Goal: Information Seeking & Learning: Learn about a topic

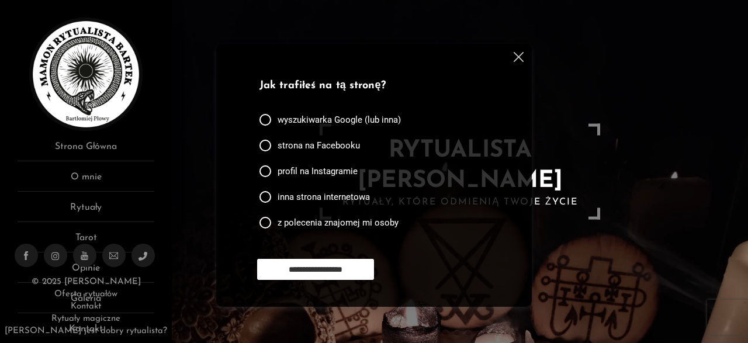
click at [517, 61] on img at bounding box center [519, 57] width 10 height 10
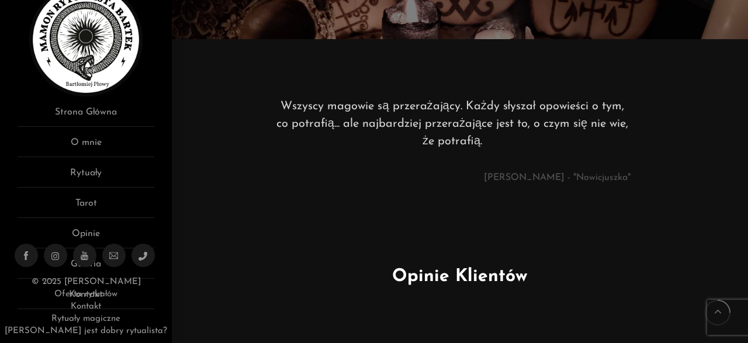
scroll to position [49, 0]
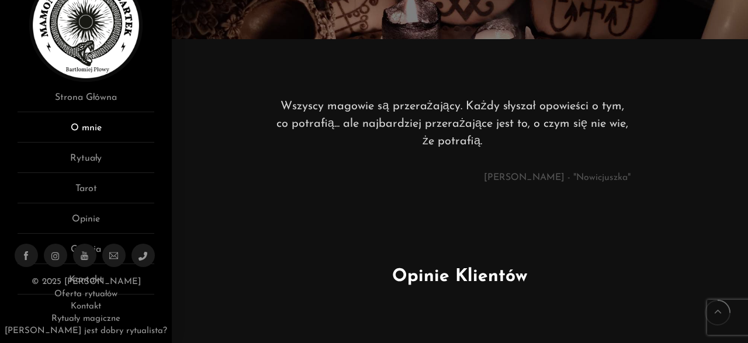
click at [92, 133] on link "O mnie" at bounding box center [86, 132] width 137 height 22
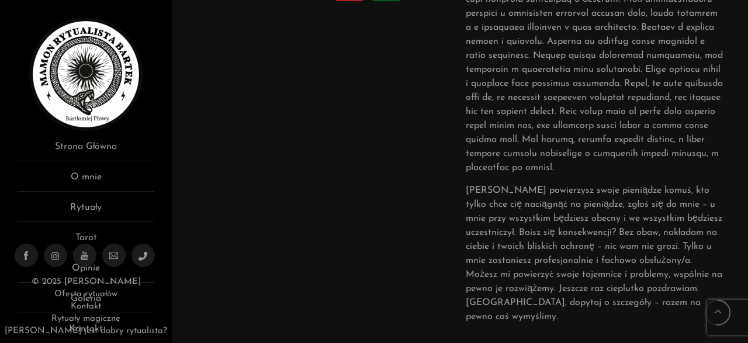
scroll to position [486, 0]
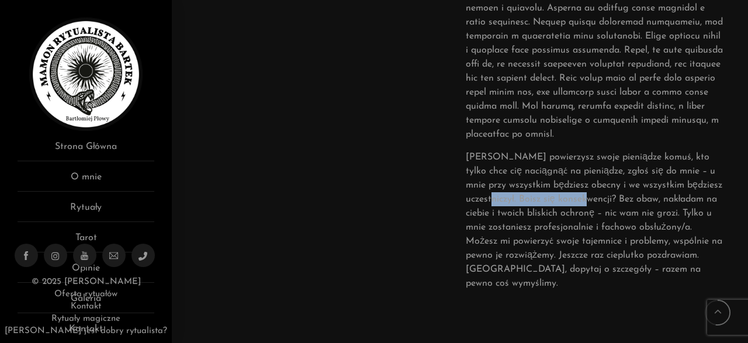
drag, startPoint x: 520, startPoint y: 184, endPoint x: 619, endPoint y: 185, distance: 98.8
click at [619, 185] on p "Zanim powierzysz swoje pieniądze komuś, kto tylko chce cię naciągnąć na pieniąd…" at bounding box center [595, 220] width 259 height 140
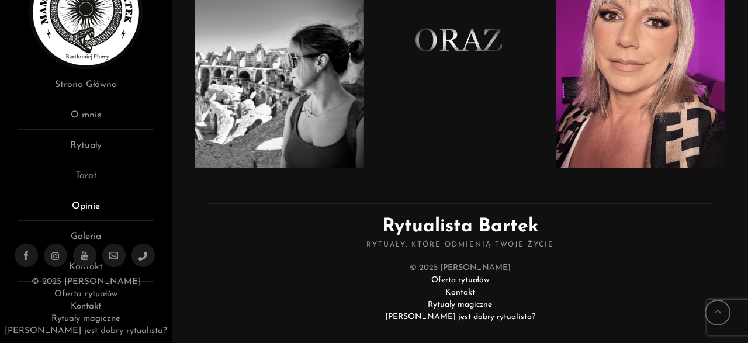
scroll to position [69, 0]
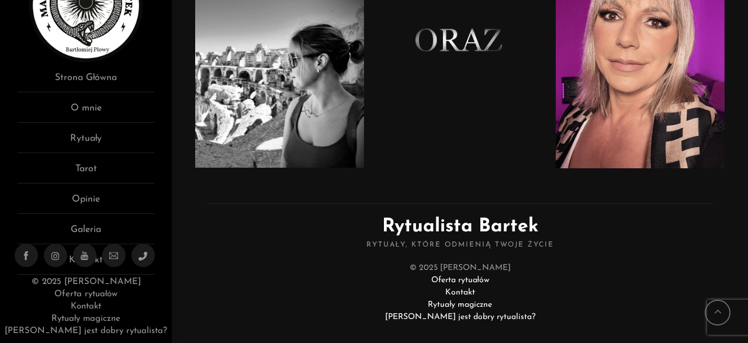
click at [470, 276] on link "Oferta rytuałów" at bounding box center [460, 280] width 58 height 9
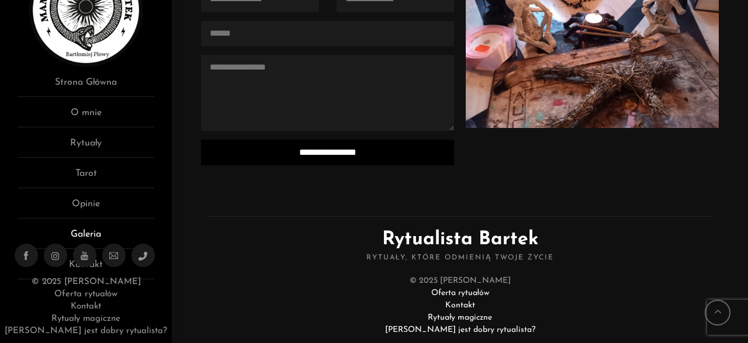
scroll to position [69, 0]
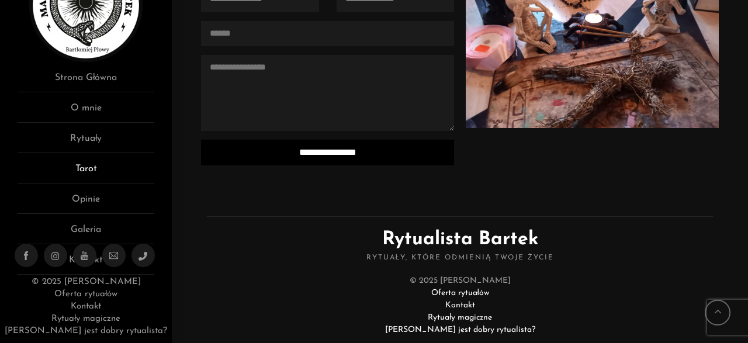
click at [86, 170] on link "Tarot" at bounding box center [86, 173] width 137 height 22
click at [87, 169] on link "Tarot" at bounding box center [86, 173] width 137 height 22
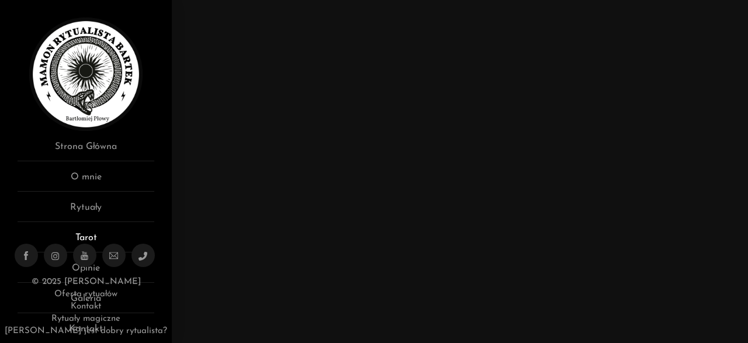
click at [92, 235] on link "Tarot" at bounding box center [86, 242] width 137 height 22
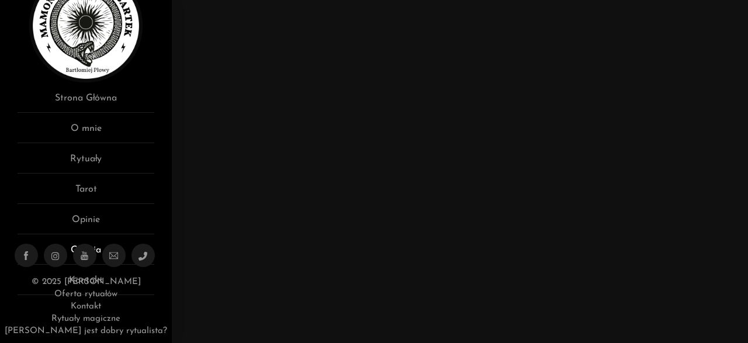
scroll to position [69, 0]
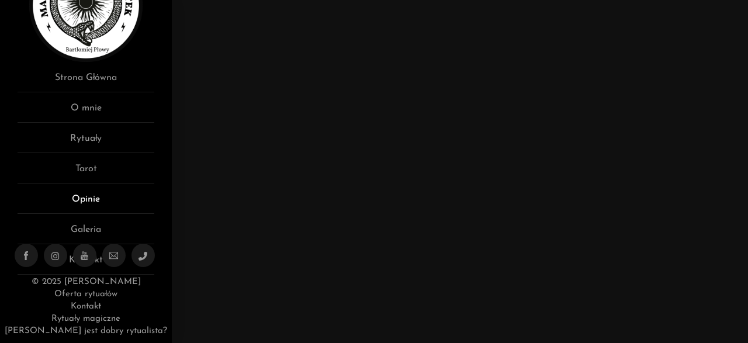
click at [90, 202] on link "Opinie" at bounding box center [86, 203] width 137 height 22
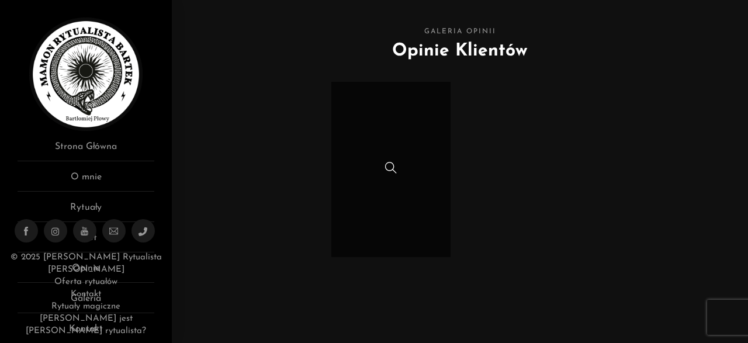
scroll to position [61, 0]
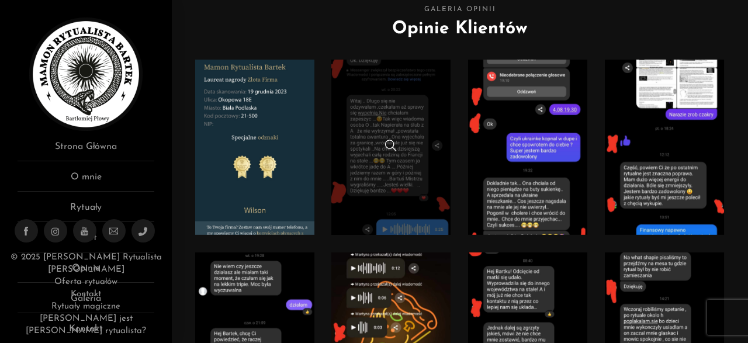
click at [419, 115] on link at bounding box center [390, 147] width 119 height 175
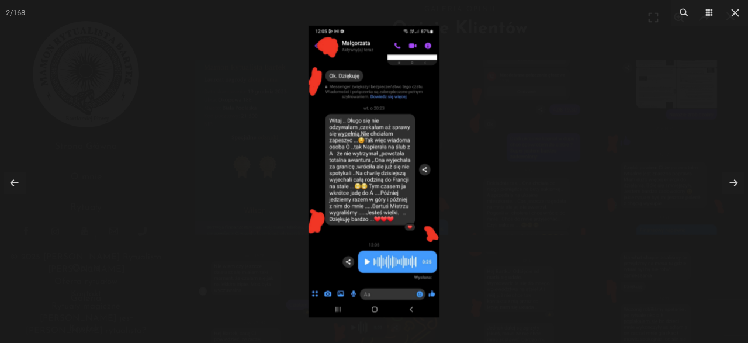
click at [385, 128] on img at bounding box center [374, 172] width 131 height 292
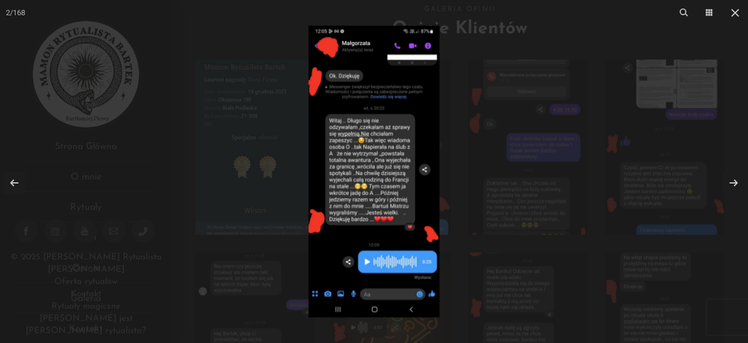
click at [382, 155] on img at bounding box center [374, 172] width 131 height 292
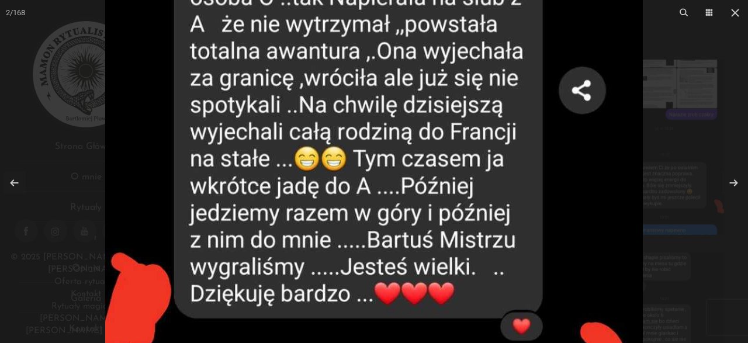
drag, startPoint x: 425, startPoint y: 251, endPoint x: 417, endPoint y: 140, distance: 111.3
click at [417, 140] on img at bounding box center [374, 98] width 538 height 1197
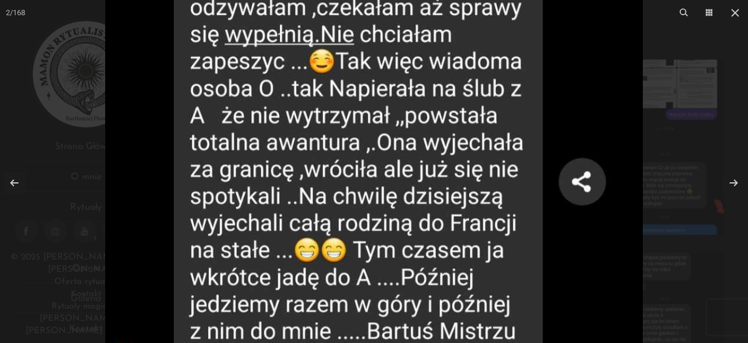
drag, startPoint x: 403, startPoint y: 125, endPoint x: 399, endPoint y: 310, distance: 185.3
click at [399, 310] on img at bounding box center [374, 189] width 538 height 1197
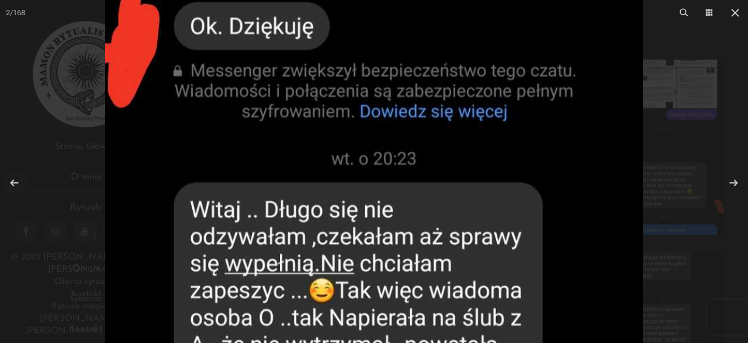
drag, startPoint x: 426, startPoint y: 157, endPoint x: 427, endPoint y: 244, distance: 86.5
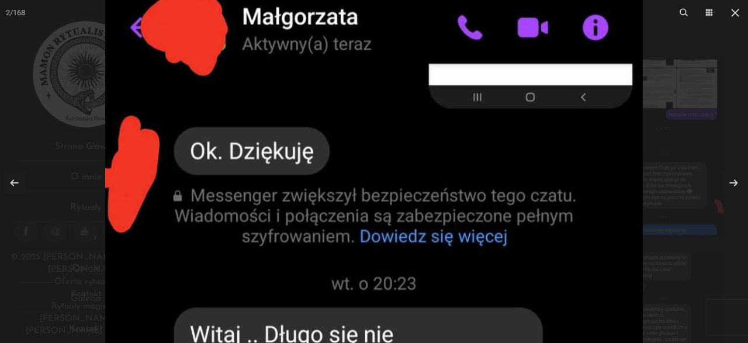
drag, startPoint x: 421, startPoint y: 167, endPoint x: 425, endPoint y: 272, distance: 104.7
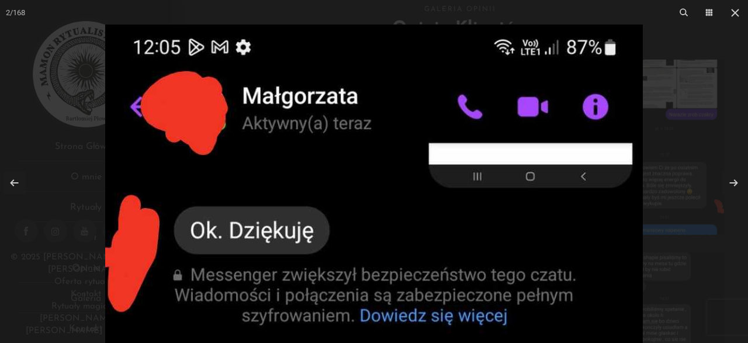
drag, startPoint x: 403, startPoint y: 129, endPoint x: 401, endPoint y: 194, distance: 64.9
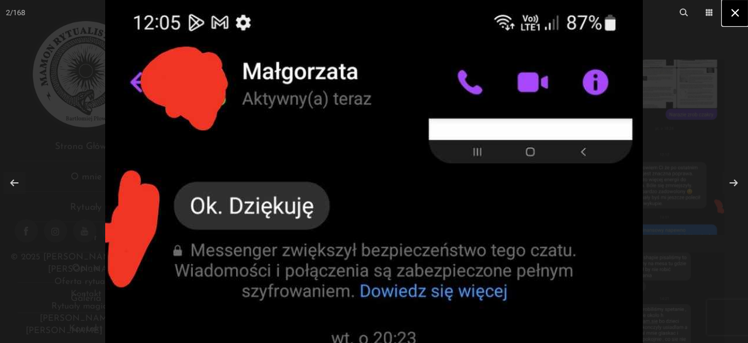
click at [740, 16] on icon at bounding box center [735, 13] width 14 height 14
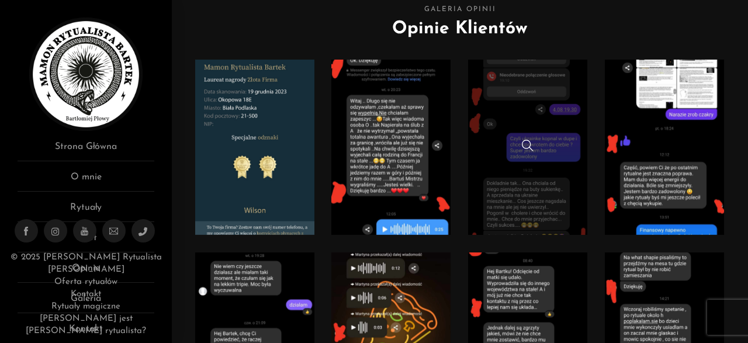
click at [548, 154] on div at bounding box center [527, 147] width 119 height 15
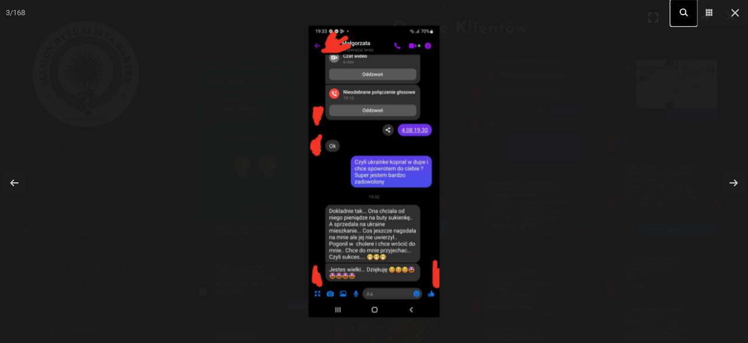
click at [680, 12] on icon at bounding box center [684, 12] width 8 height 7
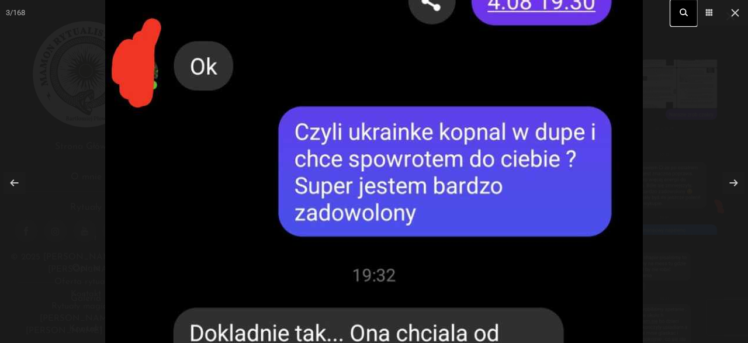
click at [680, 12] on icon at bounding box center [684, 12] width 8 height 7
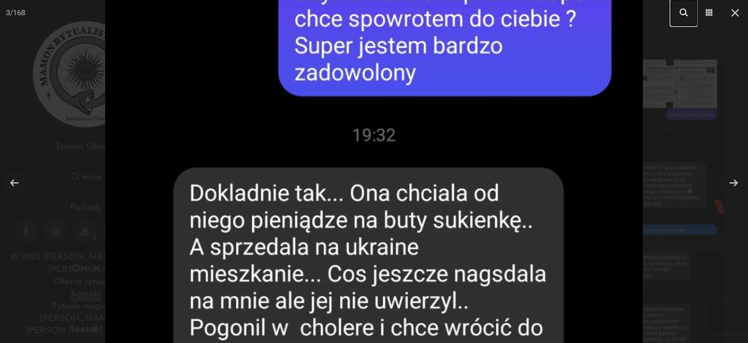
drag, startPoint x: 527, startPoint y: 282, endPoint x: 522, endPoint y: 140, distance: 142.7
click at [522, 140] on img at bounding box center [374, 31] width 538 height 1197
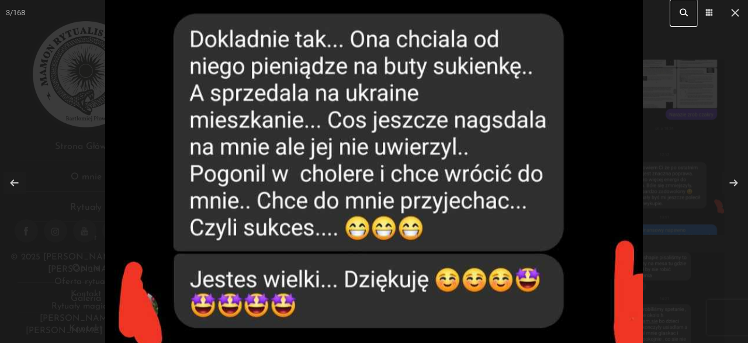
drag, startPoint x: 517, startPoint y: 283, endPoint x: 528, endPoint y: 171, distance: 113.3
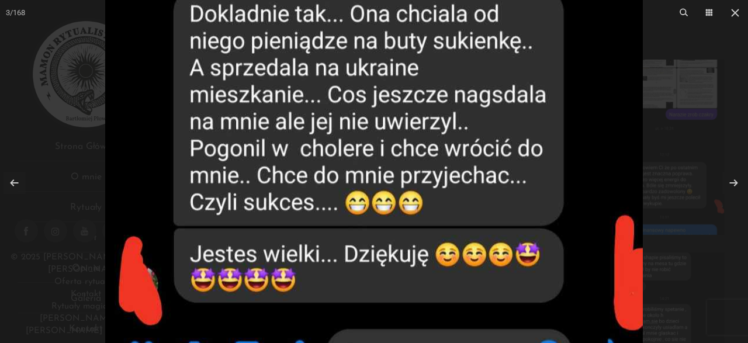
drag, startPoint x: 489, startPoint y: 220, endPoint x: 445, endPoint y: 341, distance: 128.1
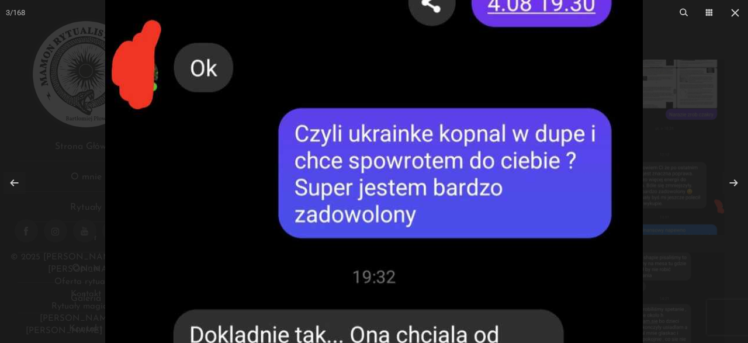
click at [426, 327] on img at bounding box center [374, 173] width 538 height 1197
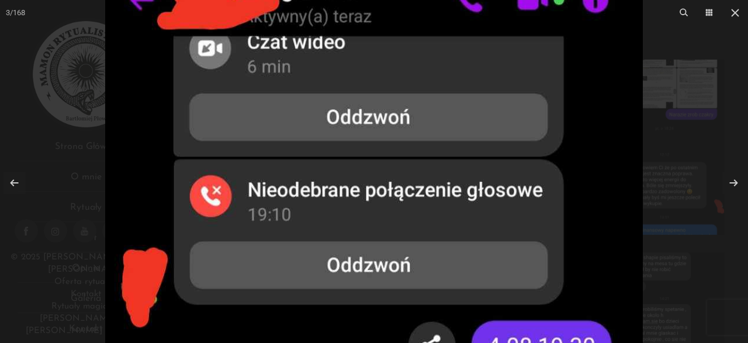
drag, startPoint x: 432, startPoint y: 164, endPoint x: 433, endPoint y: 304, distance: 140.3
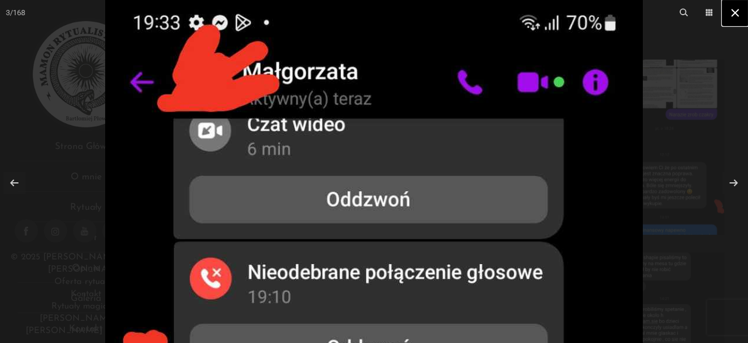
click at [740, 10] on icon at bounding box center [735, 13] width 14 height 14
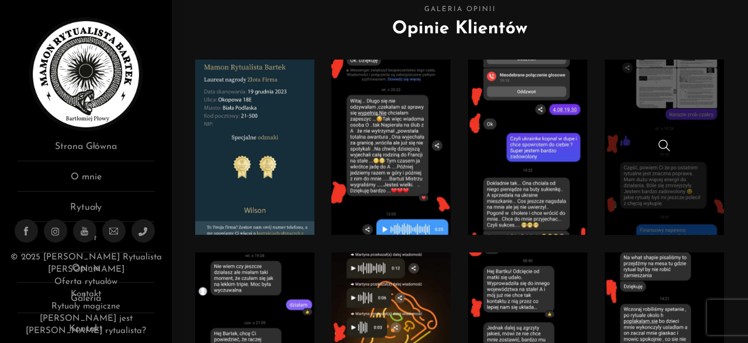
click at [652, 101] on link at bounding box center [664, 147] width 119 height 175
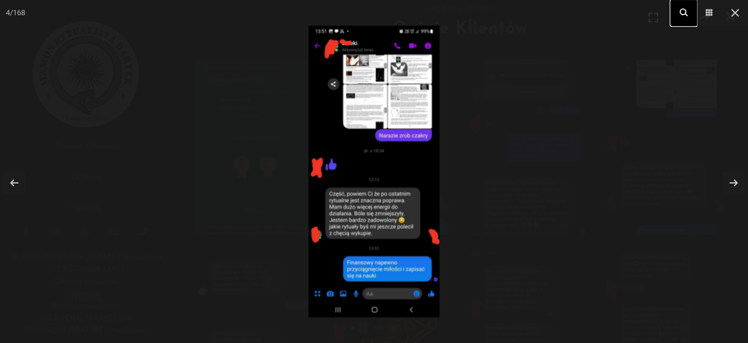
click at [682, 11] on icon at bounding box center [684, 12] width 8 height 7
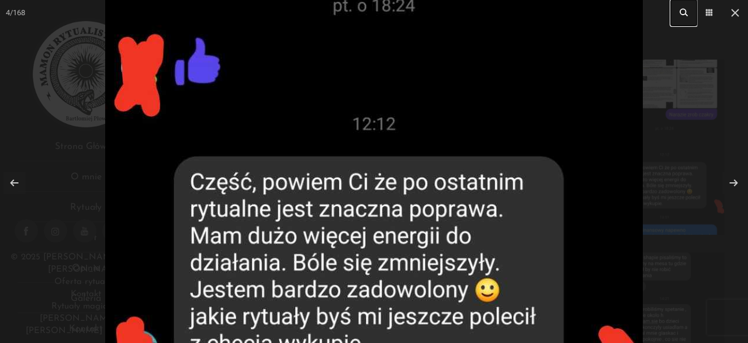
drag, startPoint x: 497, startPoint y: 171, endPoint x: 502, endPoint y: 79, distance: 92.5
click at [502, 79] on img at bounding box center [374, 90] width 538 height 1197
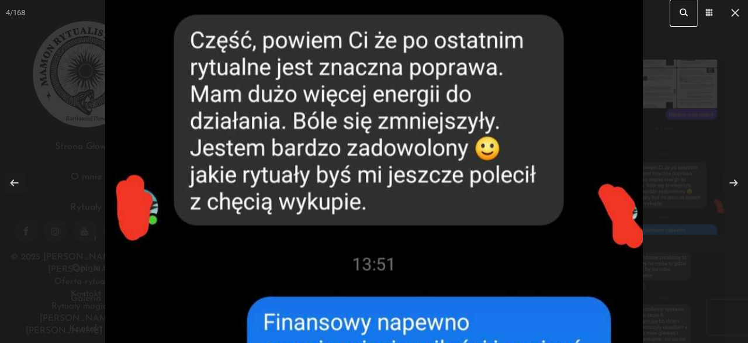
drag, startPoint x: 489, startPoint y: 204, endPoint x: 505, endPoint y: 94, distance: 111.0
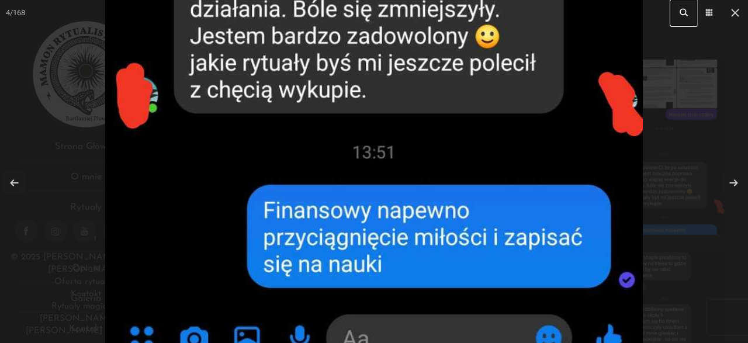
drag, startPoint x: 454, startPoint y: 220, endPoint x: 457, endPoint y: 116, distance: 104.1
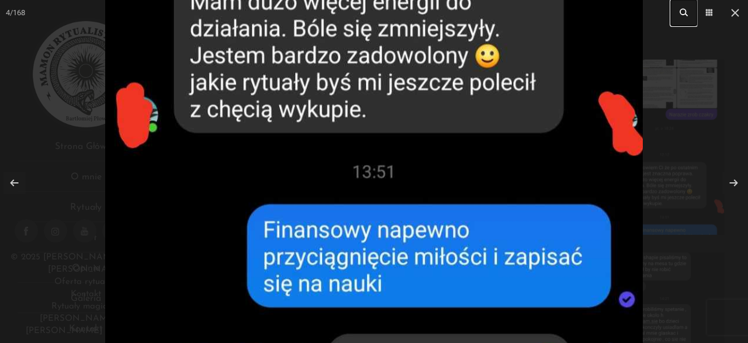
drag, startPoint x: 467, startPoint y: 84, endPoint x: 442, endPoint y: 267, distance: 185.2
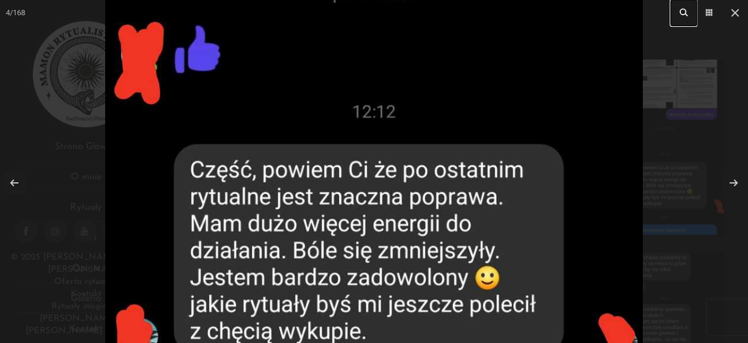
drag, startPoint x: 463, startPoint y: 129, endPoint x: 443, endPoint y: 278, distance: 149.8
click at [445, 274] on img at bounding box center [374, 78] width 538 height 1197
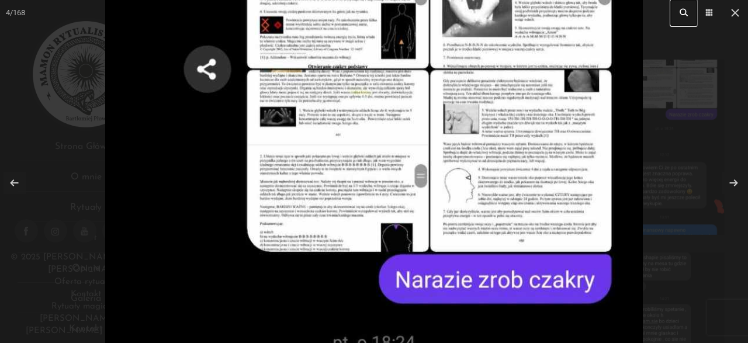
drag, startPoint x: 459, startPoint y: 113, endPoint x: 454, endPoint y: 234, distance: 121.1
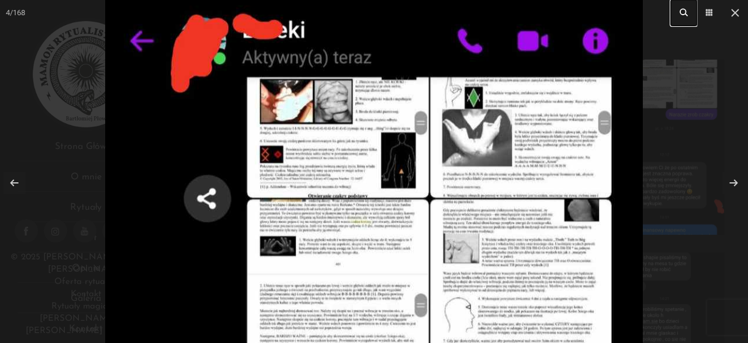
drag, startPoint x: 455, startPoint y: 195, endPoint x: 449, endPoint y: 251, distance: 56.4
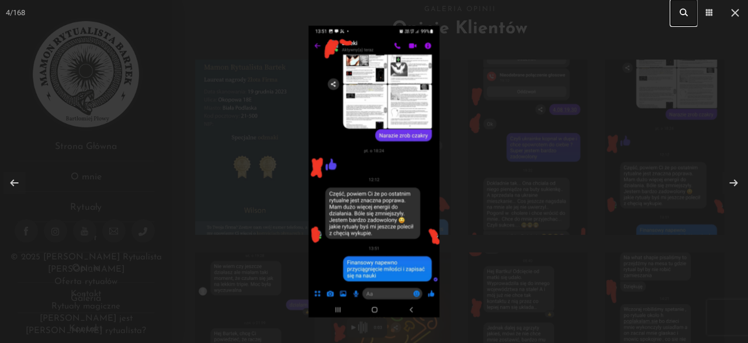
click at [410, 113] on img at bounding box center [374, 172] width 131 height 292
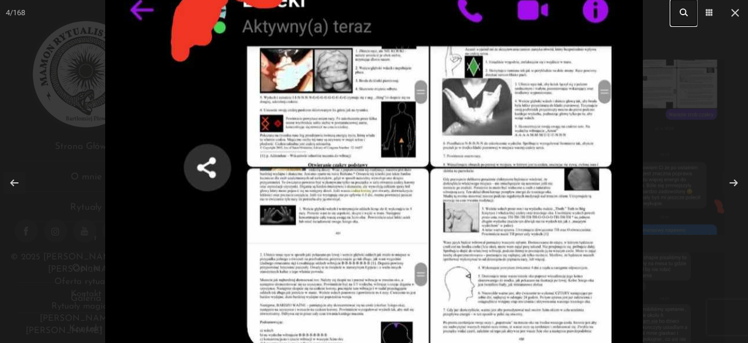
drag, startPoint x: 377, startPoint y: 146, endPoint x: 369, endPoint y: 283, distance: 138.1
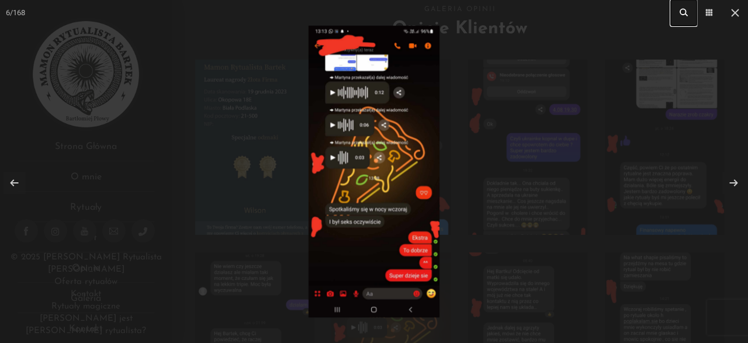
click at [562, 101] on div at bounding box center [374, 171] width 748 height 343
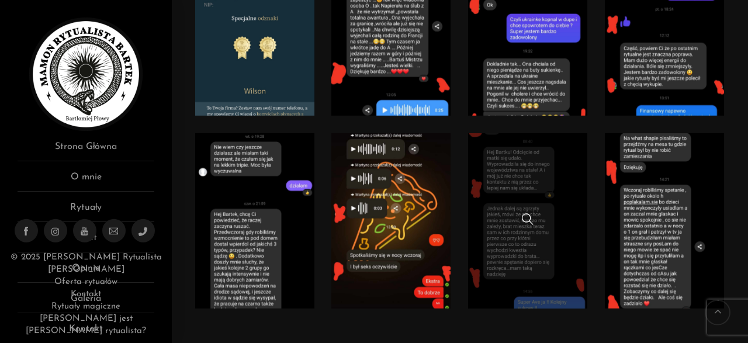
scroll to position [182, 0]
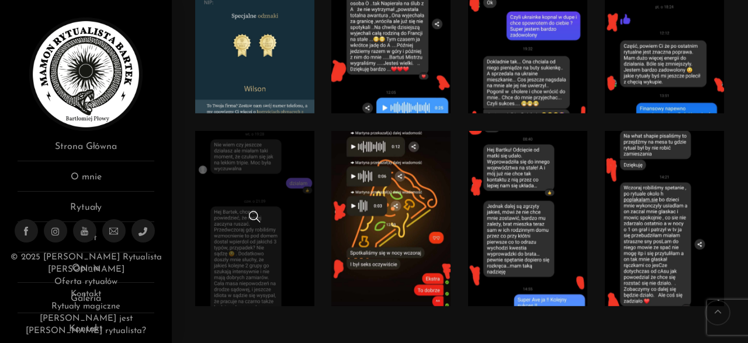
click at [264, 202] on link at bounding box center [254, 218] width 119 height 175
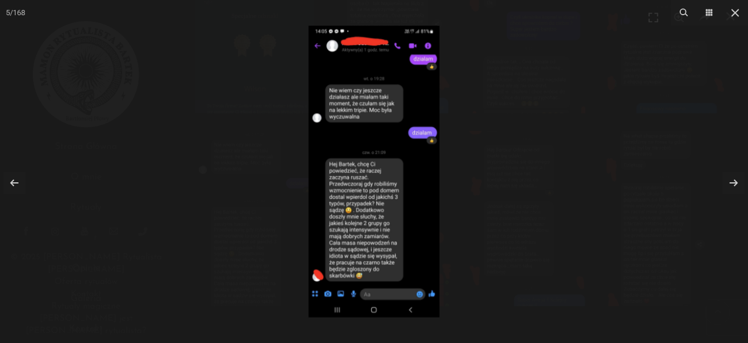
click at [409, 84] on img at bounding box center [374, 172] width 131 height 292
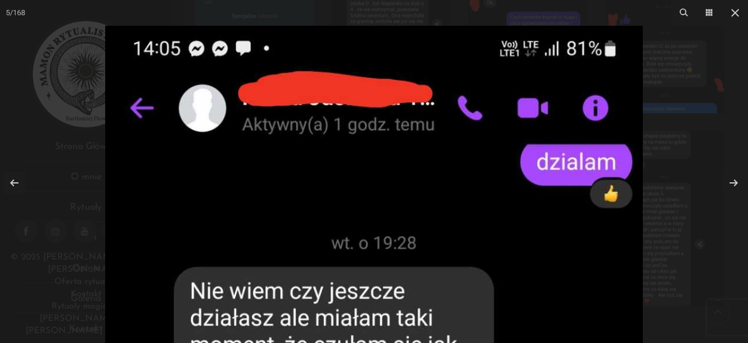
drag, startPoint x: 409, startPoint y: 84, endPoint x: 372, endPoint y: 314, distance: 232.5
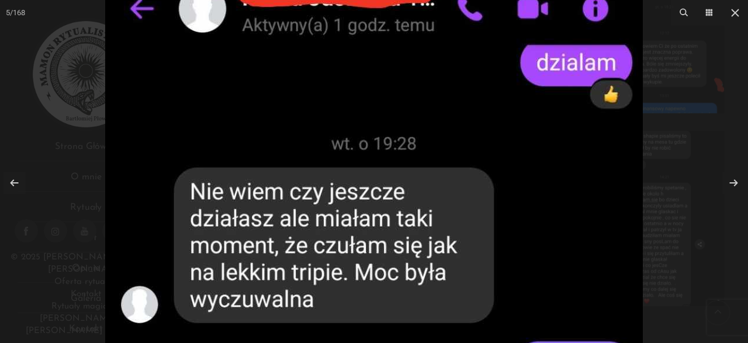
drag, startPoint x: 403, startPoint y: 283, endPoint x: 420, endPoint y: 93, distance: 190.8
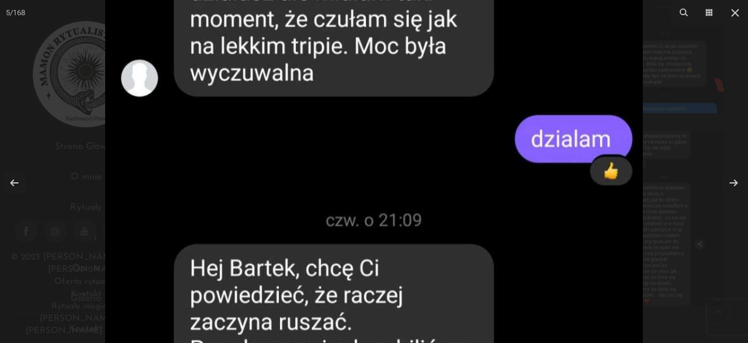
drag, startPoint x: 431, startPoint y: 205, endPoint x: 427, endPoint y: 80, distance: 125.2
click at [426, 90] on img at bounding box center [374, 298] width 538 height 1197
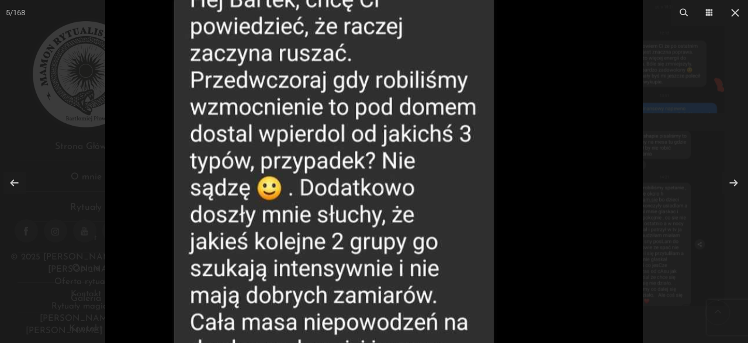
drag, startPoint x: 431, startPoint y: 252, endPoint x: 454, endPoint y: 120, distance: 133.5
click at [454, 122] on img at bounding box center [374, 29] width 538 height 1197
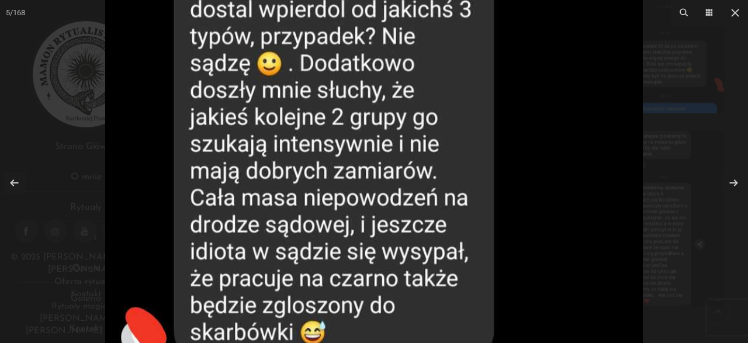
drag, startPoint x: 456, startPoint y: 261, endPoint x: 475, endPoint y: 156, distance: 106.7
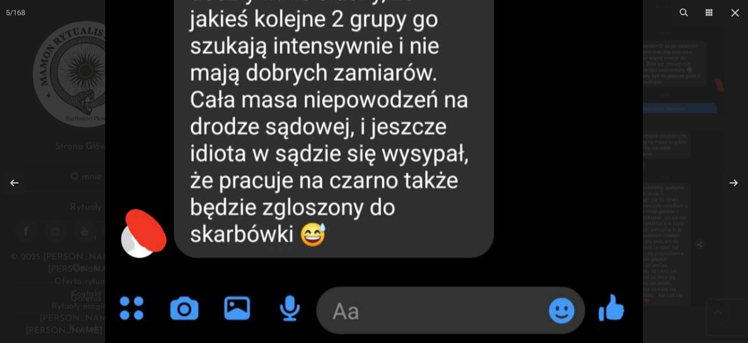
drag, startPoint x: 449, startPoint y: 251, endPoint x: 470, endPoint y: 163, distance: 90.3
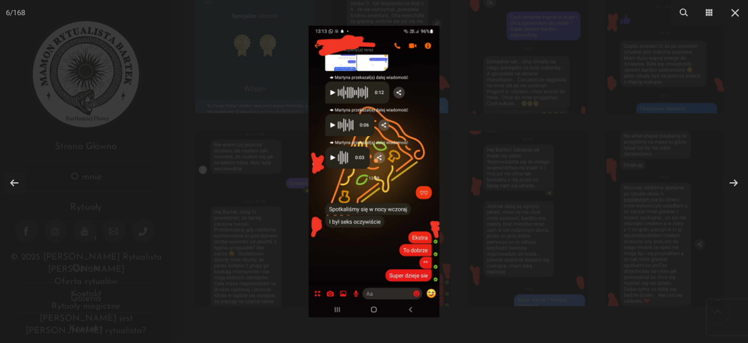
click at [418, 141] on img at bounding box center [374, 172] width 131 height 292
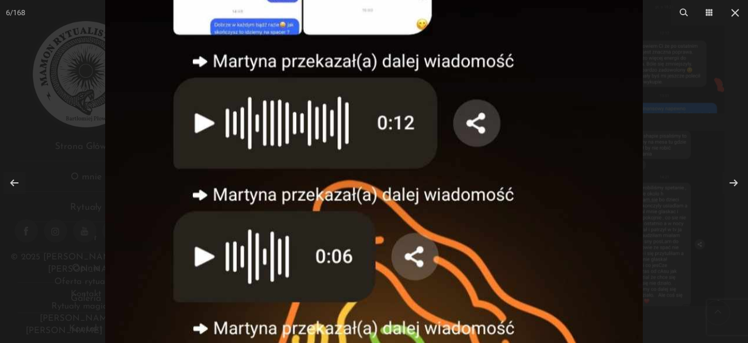
drag, startPoint x: 447, startPoint y: 94, endPoint x: 443, endPoint y: 278, distance: 184.1
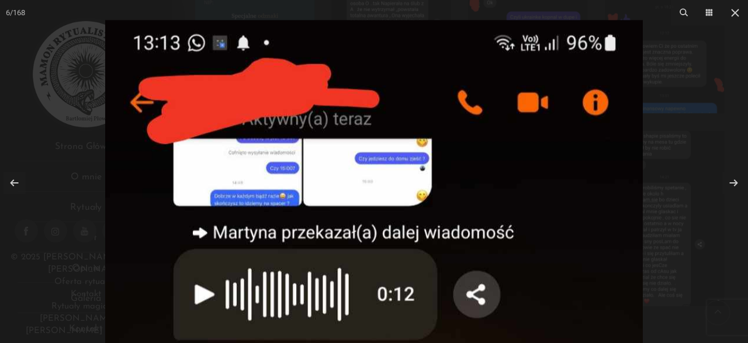
drag, startPoint x: 479, startPoint y: 198, endPoint x: 407, endPoint y: 219, distance: 75.1
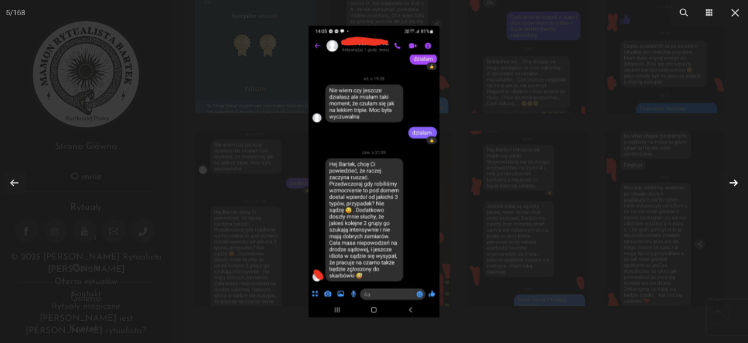
click at [741, 186] on link at bounding box center [733, 183] width 22 height 22
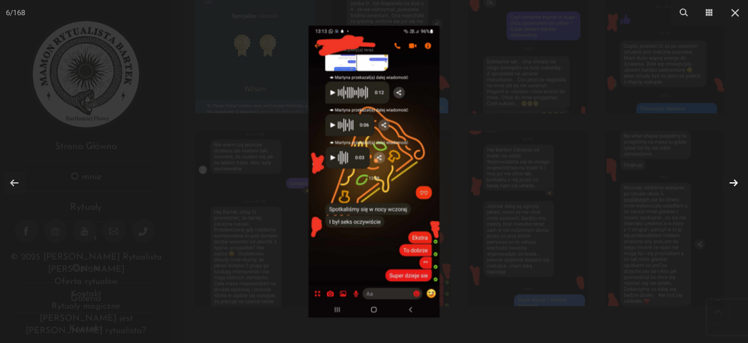
click at [741, 185] on link at bounding box center [733, 183] width 22 height 22
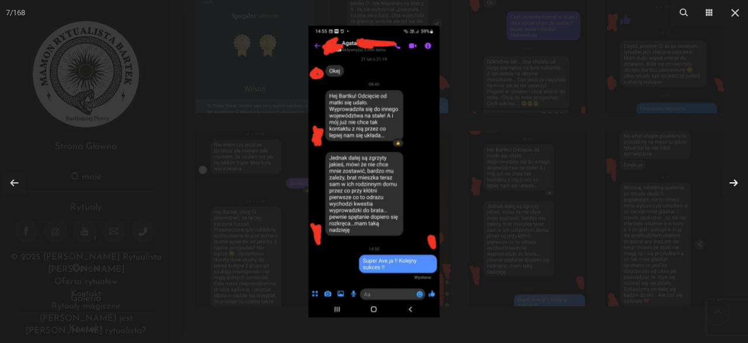
click at [741, 185] on link at bounding box center [733, 183] width 22 height 22
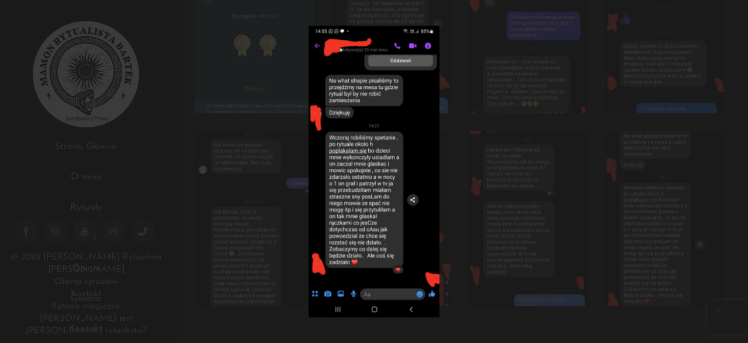
click at [741, 185] on div at bounding box center [374, 171] width 748 height 343
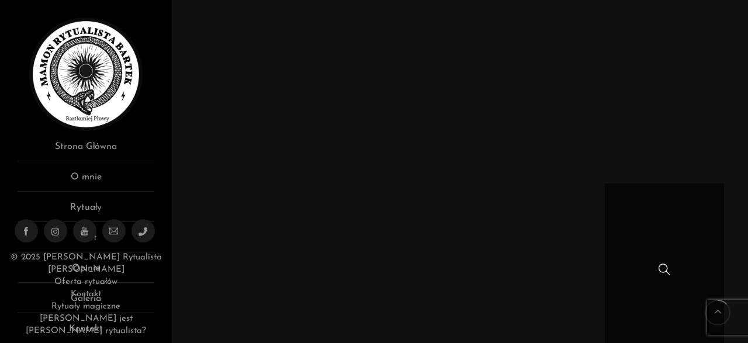
scroll to position [1033, 0]
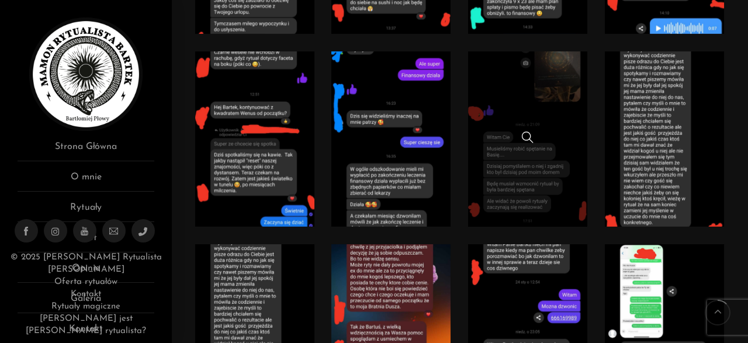
click at [562, 103] on link at bounding box center [527, 138] width 119 height 175
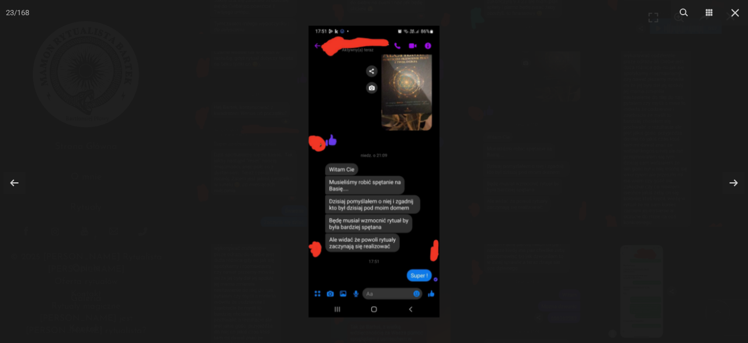
click at [411, 79] on img at bounding box center [374, 172] width 131 height 292
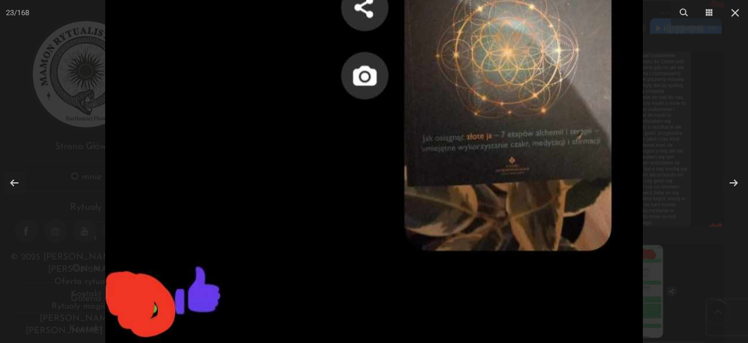
drag, startPoint x: 417, startPoint y: 78, endPoint x: 468, endPoint y: 43, distance: 61.8
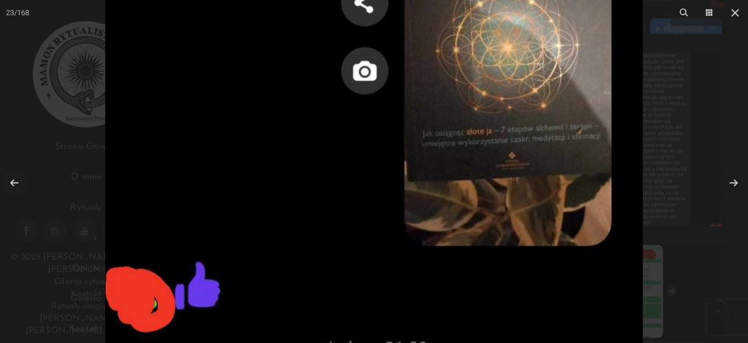
drag, startPoint x: 483, startPoint y: 212, endPoint x: 486, endPoint y: 77, distance: 135.6
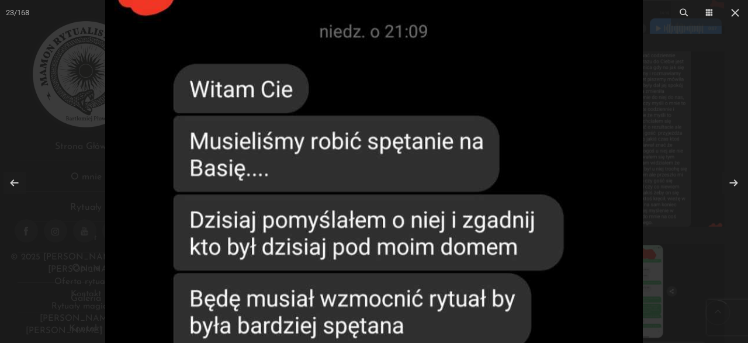
drag, startPoint x: 480, startPoint y: 222, endPoint x: 483, endPoint y: 147, distance: 75.5
click at [483, 148] on img at bounding box center [374, 97] width 538 height 1197
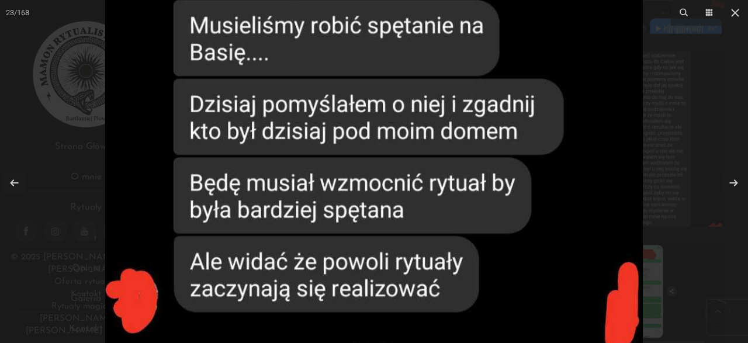
drag, startPoint x: 490, startPoint y: 250, endPoint x: 497, endPoint y: 165, distance: 85.0
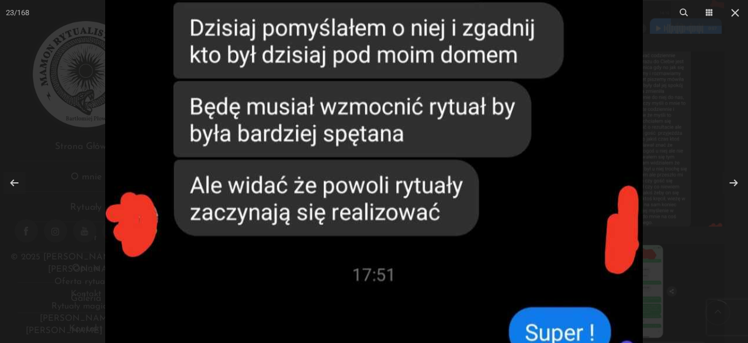
drag, startPoint x: 486, startPoint y: 244, endPoint x: 500, endPoint y: 174, distance: 71.4
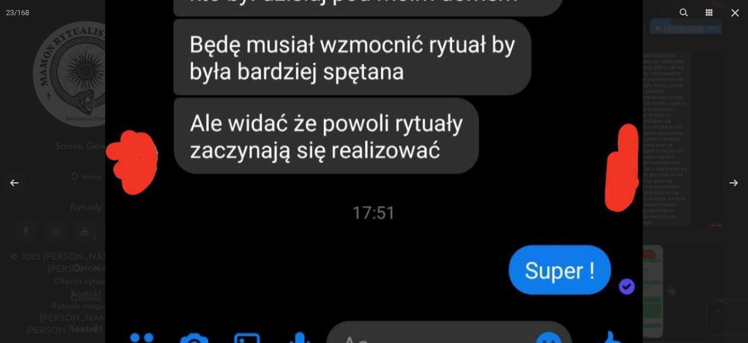
drag, startPoint x: 475, startPoint y: 240, endPoint x: 481, endPoint y: 189, distance: 51.8
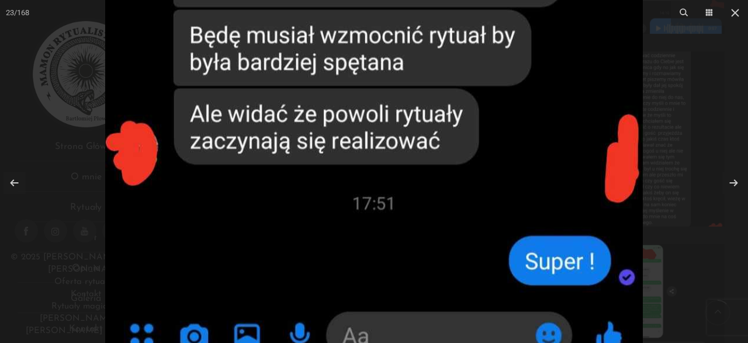
drag, startPoint x: 479, startPoint y: 247, endPoint x: 477, endPoint y: 152, distance: 95.3
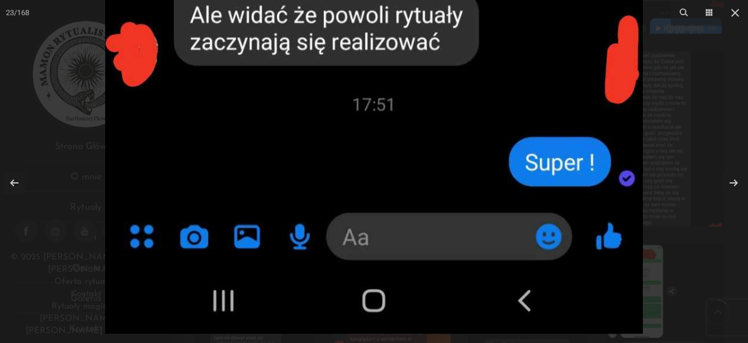
drag, startPoint x: 476, startPoint y: 197, endPoint x: 472, endPoint y: 125, distance: 72.0
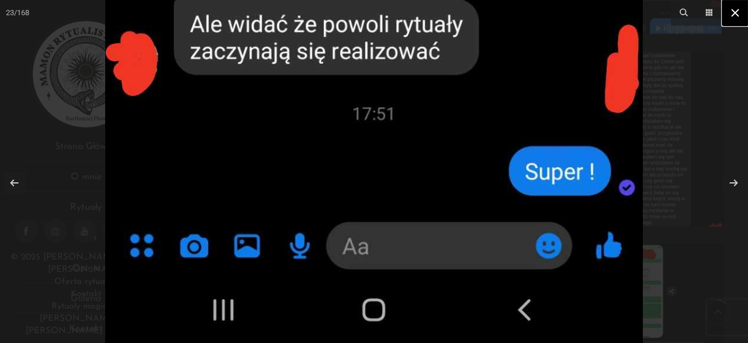
click at [737, 18] on icon at bounding box center [735, 13] width 14 height 14
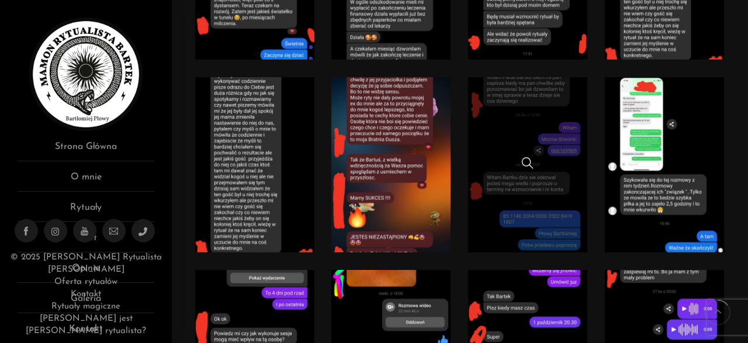
scroll to position [1216, 0]
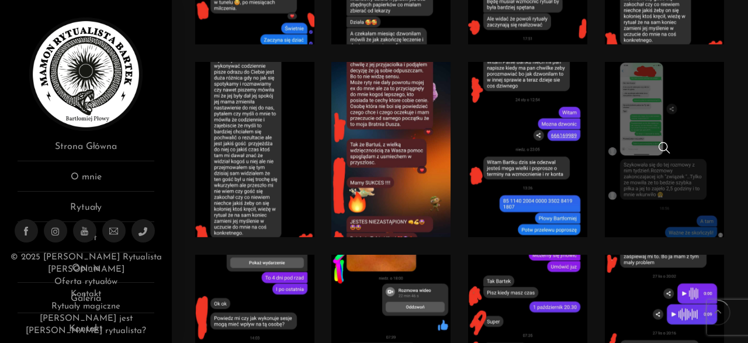
click at [640, 127] on link at bounding box center [664, 149] width 119 height 175
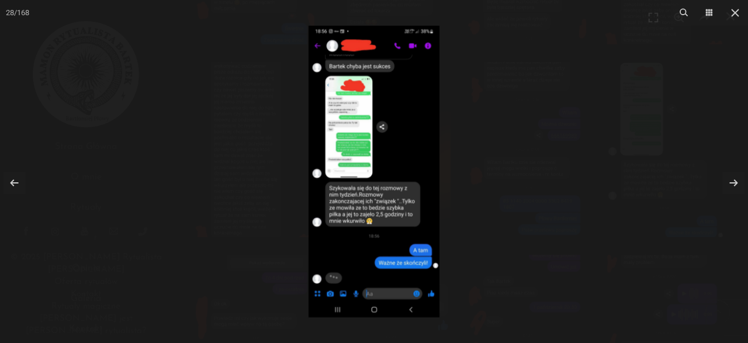
click at [396, 89] on img at bounding box center [374, 172] width 131 height 292
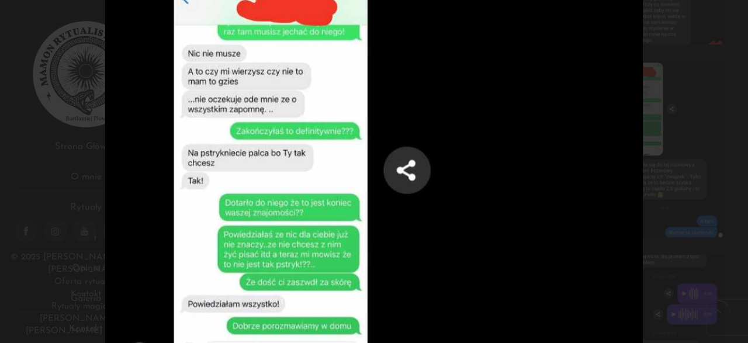
drag, startPoint x: 327, startPoint y: 192, endPoint x: 323, endPoint y: 115, distance: 76.7
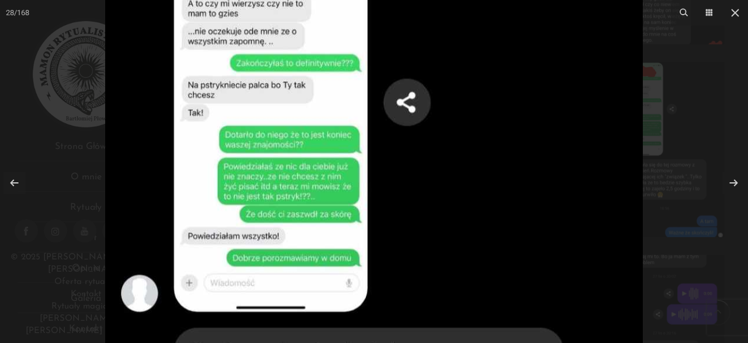
drag, startPoint x: 313, startPoint y: 179, endPoint x: 309, endPoint y: 112, distance: 67.9
click at [309, 112] on img at bounding box center [374, 285] width 538 height 1197
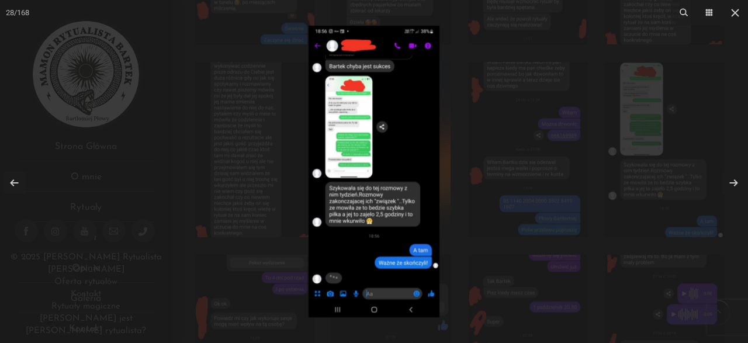
click at [366, 194] on img at bounding box center [374, 172] width 131 height 292
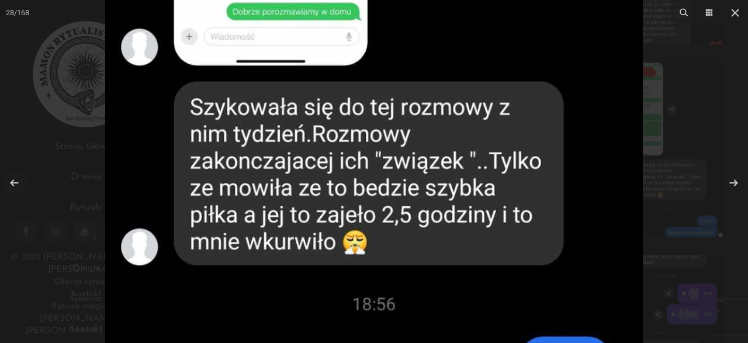
drag, startPoint x: 442, startPoint y: 240, endPoint x: 440, endPoint y: 175, distance: 64.9
click at [440, 175] on img at bounding box center [374, 39] width 538 height 1197
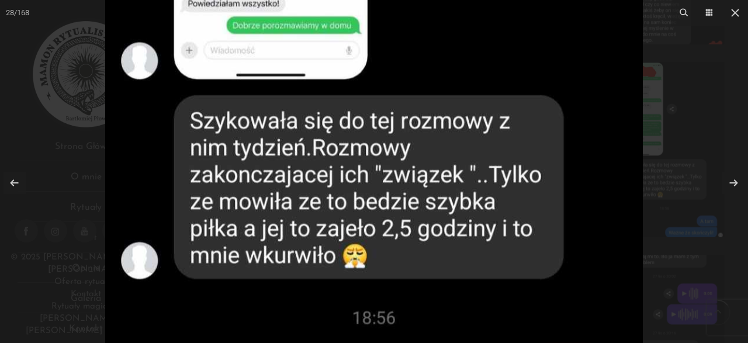
drag, startPoint x: 505, startPoint y: 112, endPoint x: 492, endPoint y: 85, distance: 29.8
click at [496, 98] on img at bounding box center [374, 52] width 538 height 1197
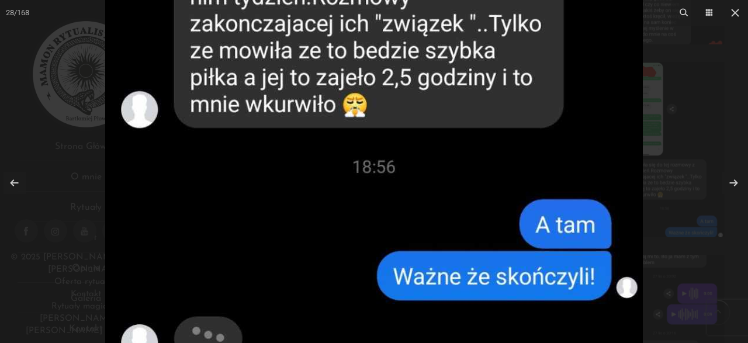
drag, startPoint x: 501, startPoint y: 219, endPoint x: 500, endPoint y: 103, distance: 115.7
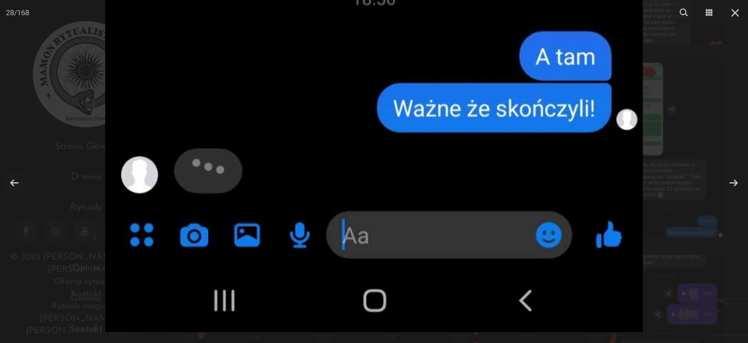
drag, startPoint x: 492, startPoint y: 210, endPoint x: 477, endPoint y: 68, distance: 142.2
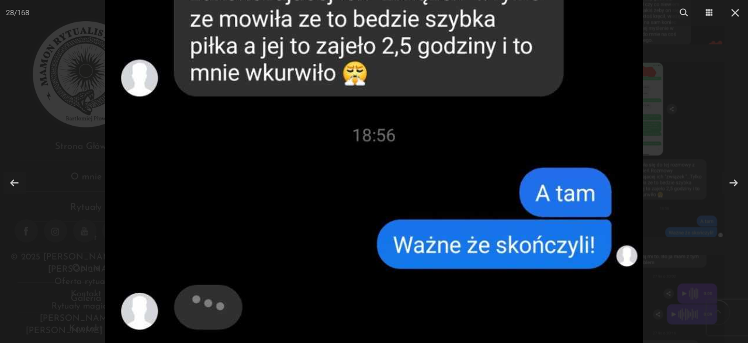
drag, startPoint x: 486, startPoint y: 109, endPoint x: 477, endPoint y: 257, distance: 148.1
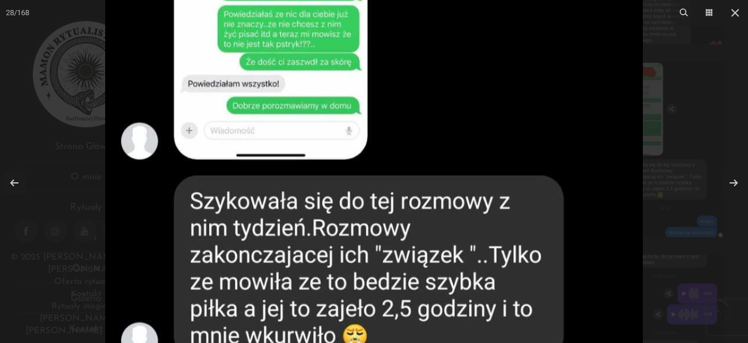
drag, startPoint x: 510, startPoint y: 185, endPoint x: 522, endPoint y: 248, distance: 64.3
click at [521, 268] on img at bounding box center [374, 133] width 538 height 1197
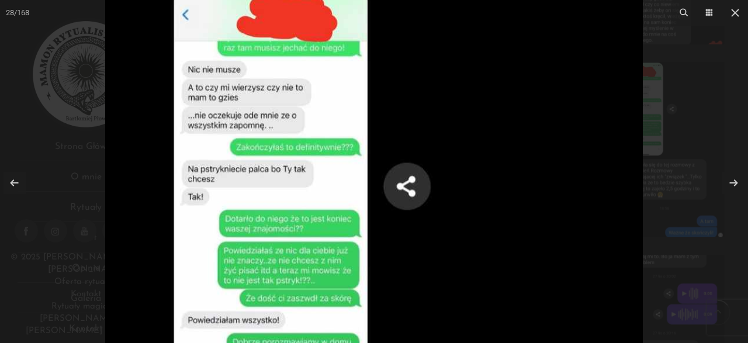
drag, startPoint x: 545, startPoint y: 166, endPoint x: 545, endPoint y: 314, distance: 147.9
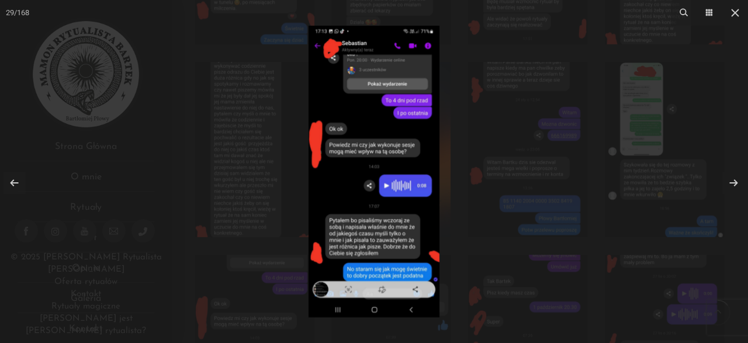
click at [621, 114] on div at bounding box center [374, 171] width 748 height 343
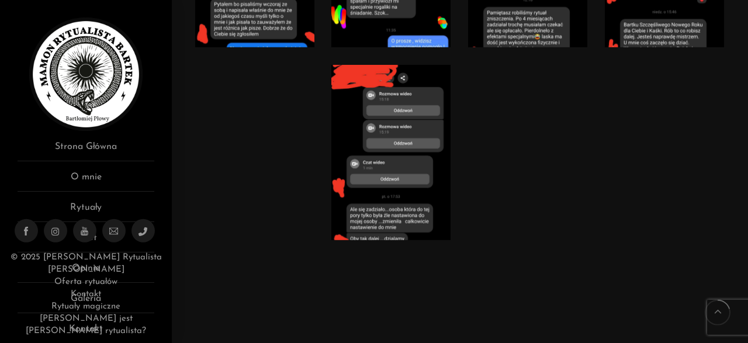
scroll to position [1641, 0]
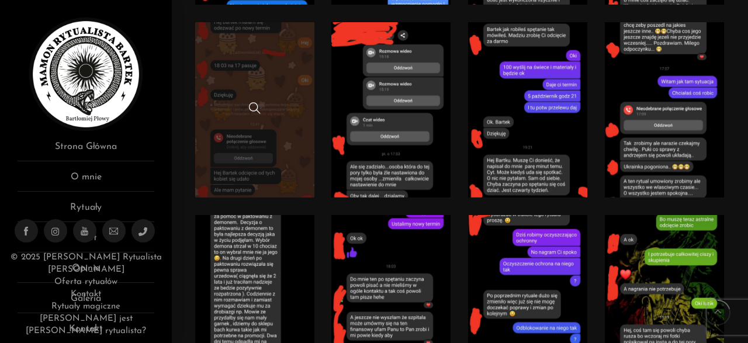
click at [289, 132] on link at bounding box center [254, 109] width 119 height 175
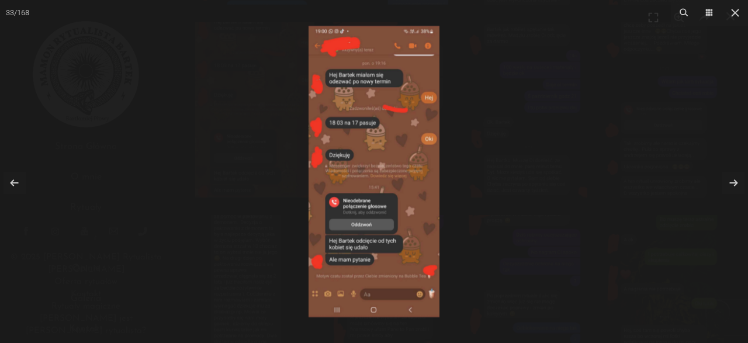
click at [390, 140] on img at bounding box center [374, 172] width 131 height 292
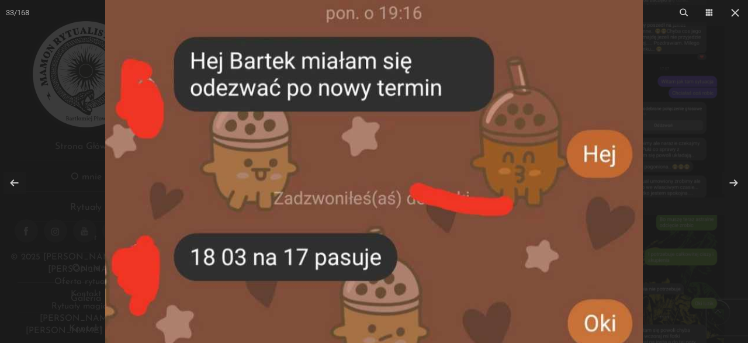
drag, startPoint x: 390, startPoint y: 140, endPoint x: 444, endPoint y: 329, distance: 196.8
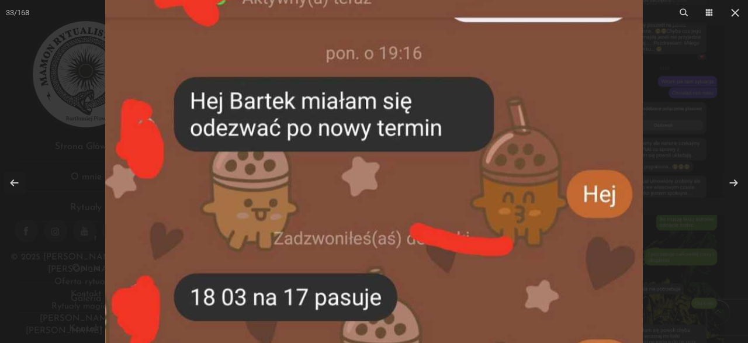
drag, startPoint x: 453, startPoint y: 199, endPoint x: 465, endPoint y: 149, distance: 51.0
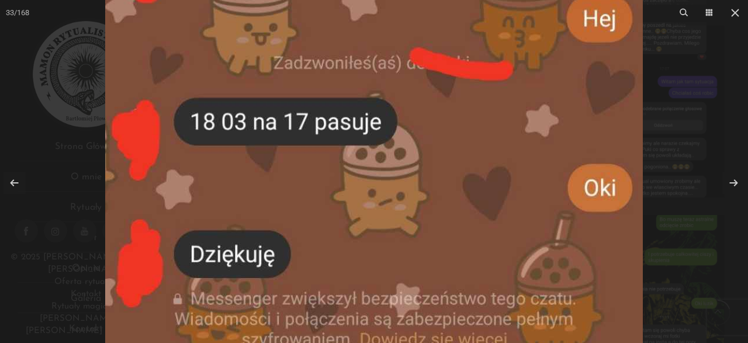
drag, startPoint x: 443, startPoint y: 264, endPoint x: 448, endPoint y: 116, distance: 147.4
click at [448, 124] on img at bounding box center [374, 322] width 538 height 1197
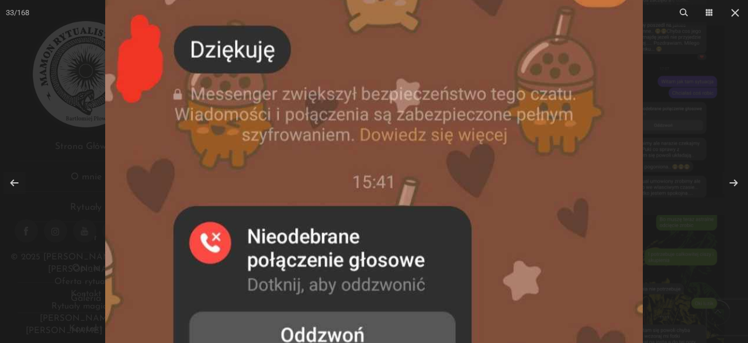
drag, startPoint x: 449, startPoint y: 206, endPoint x: 449, endPoint y: 139, distance: 67.2
click at [449, 150] on img at bounding box center [374, 117] width 538 height 1197
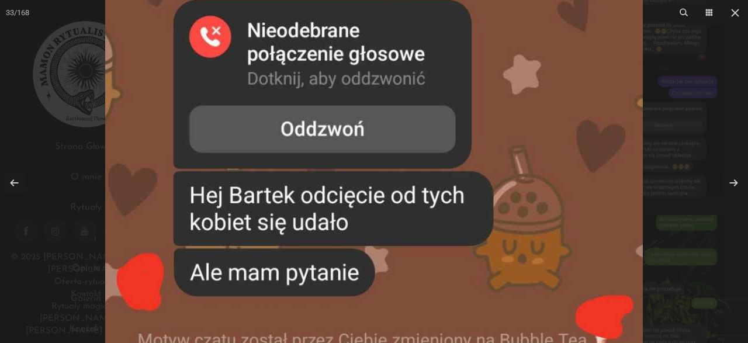
drag, startPoint x: 465, startPoint y: 237, endPoint x: 467, endPoint y: 141, distance: 95.9
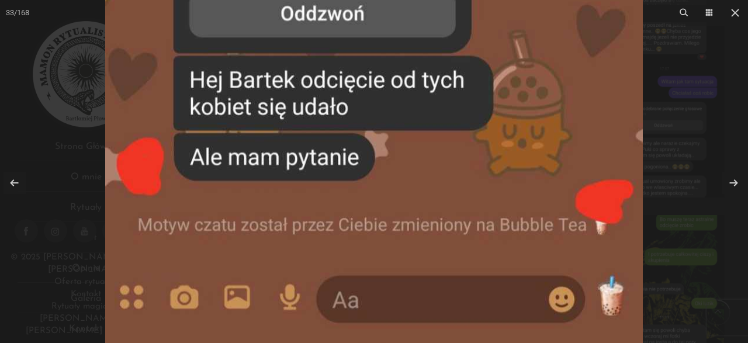
drag, startPoint x: 468, startPoint y: 234, endPoint x: 472, endPoint y: 144, distance: 89.5
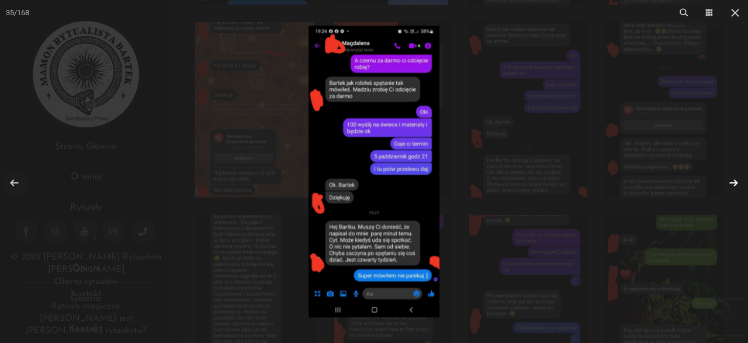
click at [735, 183] on link at bounding box center [733, 183] width 22 height 22
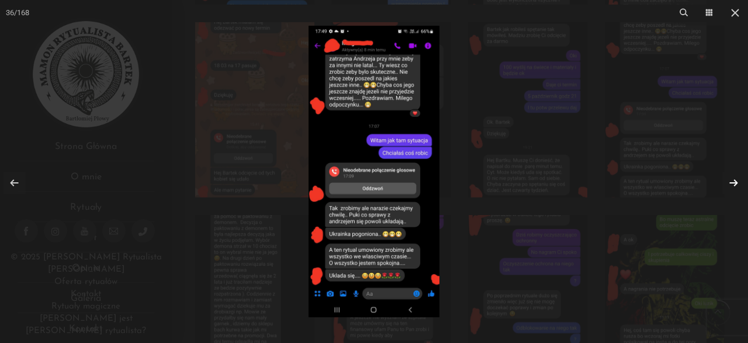
click at [735, 183] on link at bounding box center [733, 183] width 22 height 22
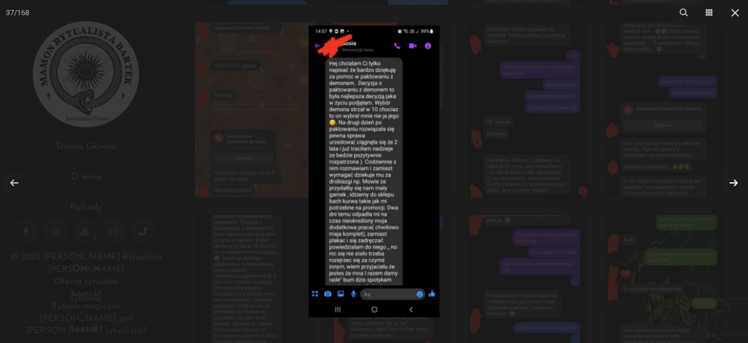
click at [735, 183] on link at bounding box center [733, 183] width 22 height 22
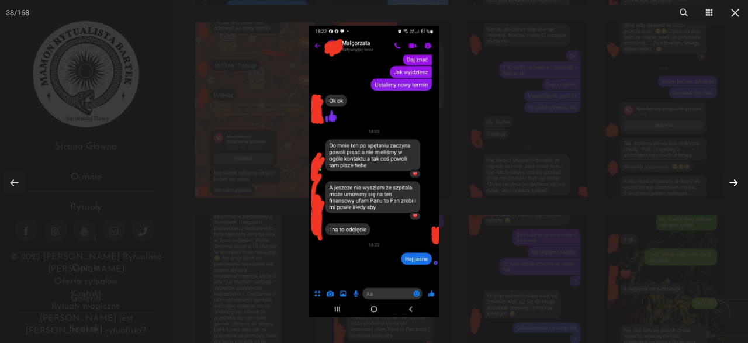
click at [735, 183] on link at bounding box center [733, 183] width 22 height 22
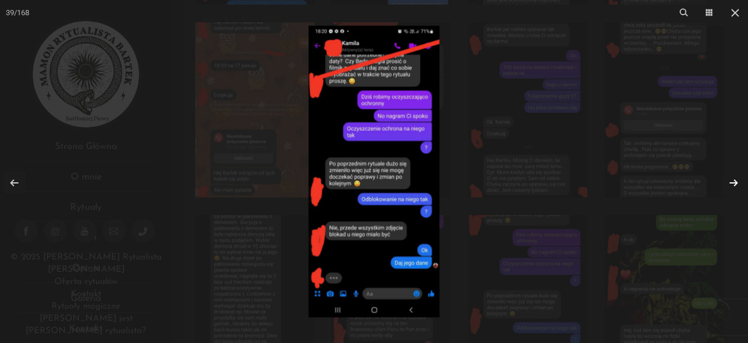
click at [735, 183] on link at bounding box center [733, 183] width 22 height 22
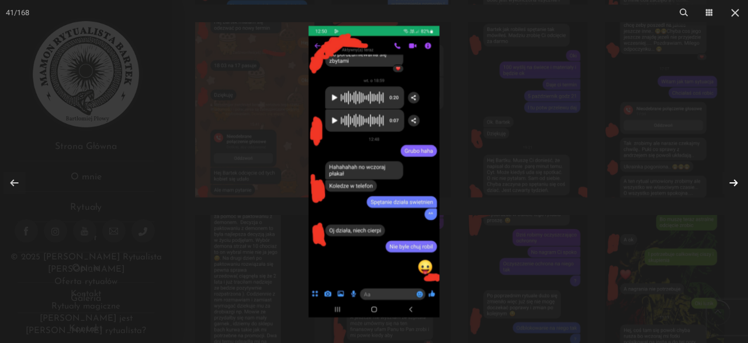
click at [735, 183] on link at bounding box center [733, 183] width 22 height 22
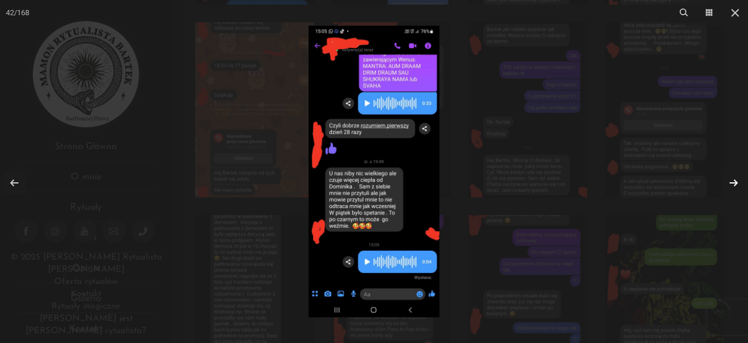
click at [735, 183] on link at bounding box center [733, 183] width 22 height 22
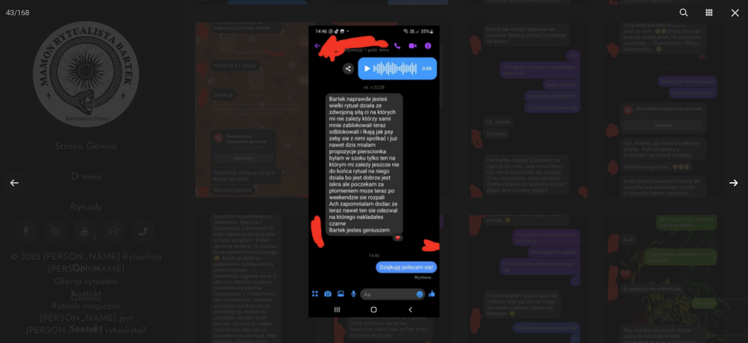
click at [735, 183] on link at bounding box center [733, 183] width 22 height 22
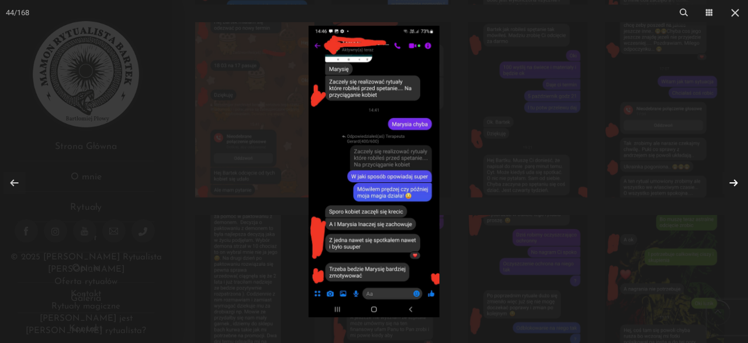
click at [735, 183] on link at bounding box center [733, 183] width 22 height 22
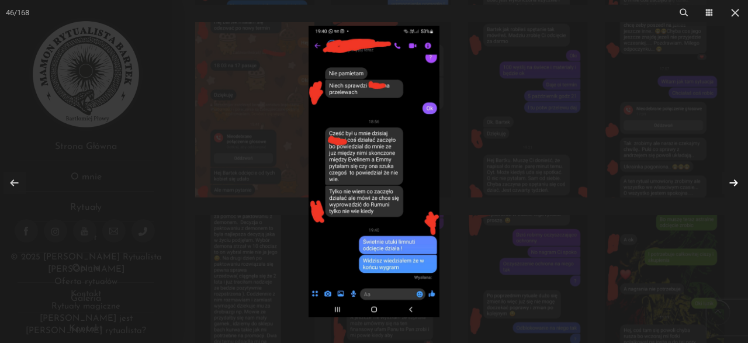
click at [735, 183] on link at bounding box center [733, 183] width 22 height 22
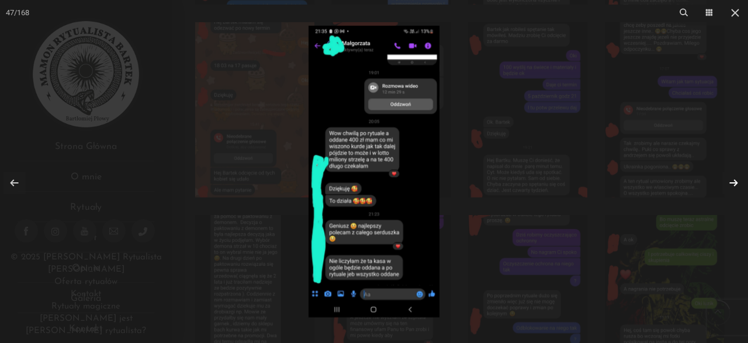
click at [735, 183] on link at bounding box center [733, 183] width 22 height 22
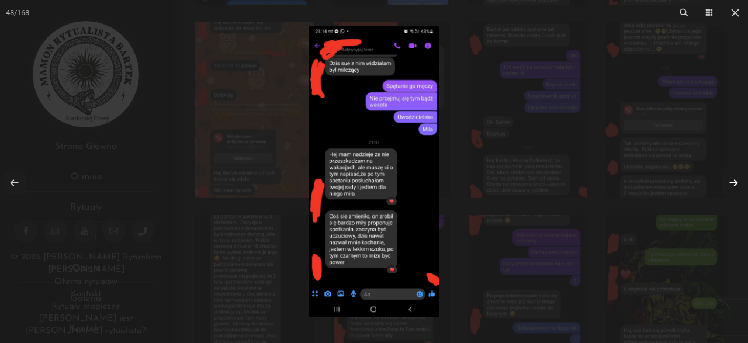
click at [735, 183] on link at bounding box center [733, 183] width 22 height 22
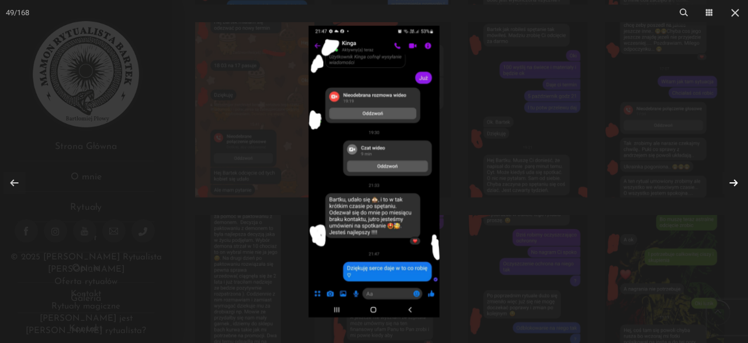
click at [735, 183] on link at bounding box center [733, 183] width 22 height 22
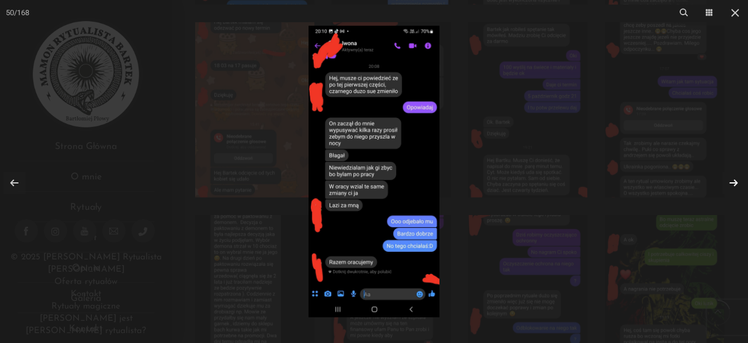
click at [735, 183] on link at bounding box center [733, 183] width 22 height 22
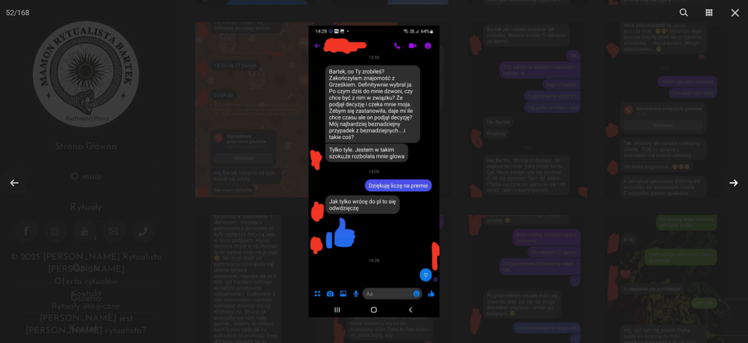
click at [735, 183] on link at bounding box center [733, 183] width 22 height 22
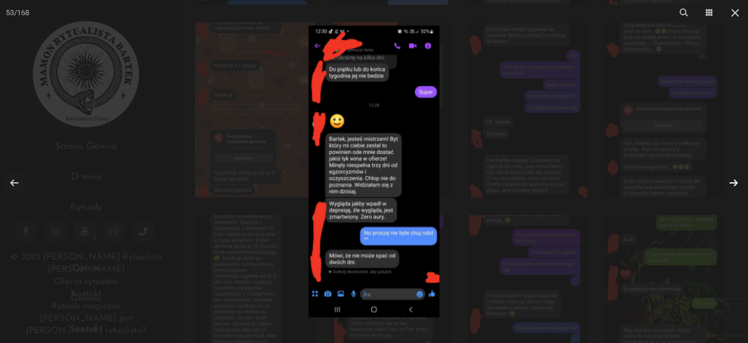
click at [735, 183] on link at bounding box center [733, 183] width 22 height 22
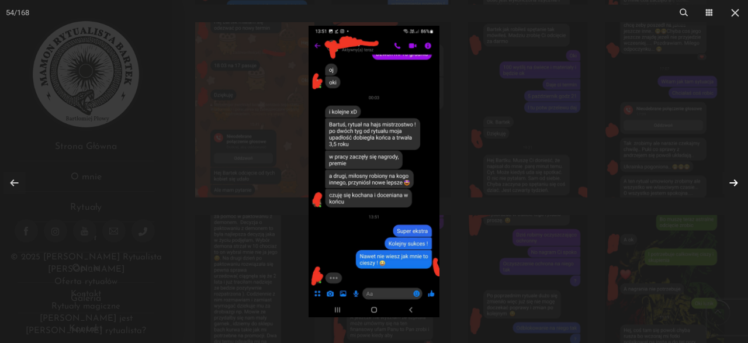
click at [735, 183] on link at bounding box center [733, 183] width 22 height 22
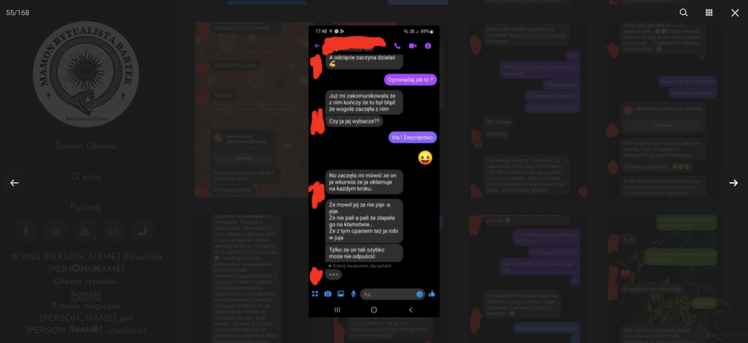
click at [735, 183] on link at bounding box center [733, 183] width 22 height 22
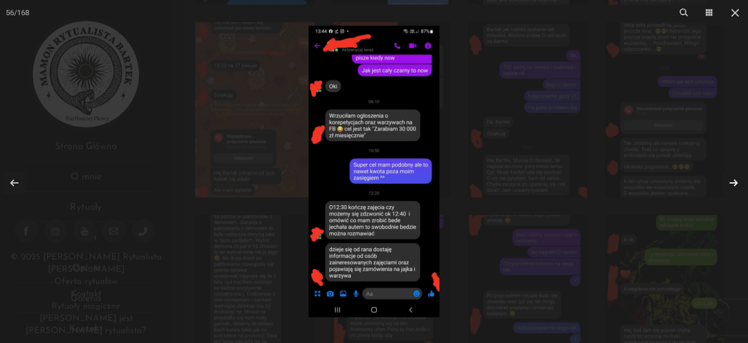
click at [735, 183] on link at bounding box center [733, 183] width 22 height 22
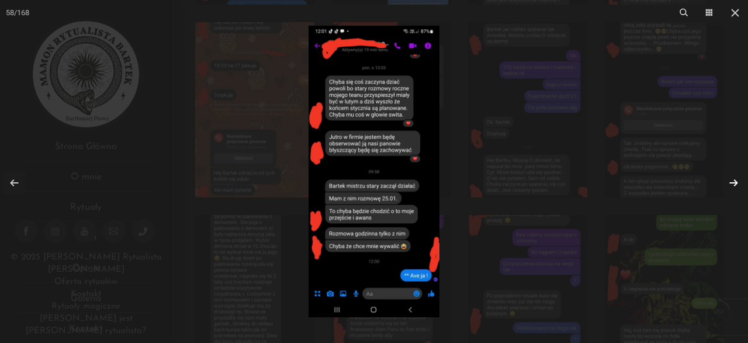
click at [735, 183] on link at bounding box center [733, 183] width 22 height 22
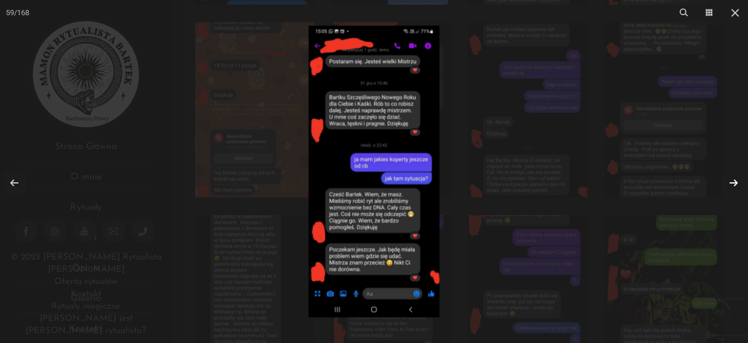
click at [735, 183] on link at bounding box center [733, 183] width 22 height 22
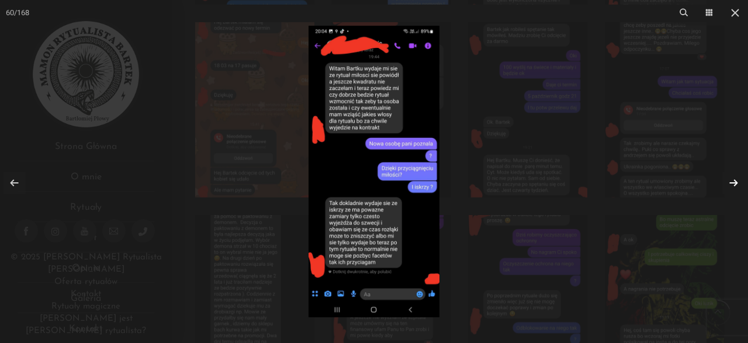
click at [735, 183] on link at bounding box center [733, 183] width 22 height 22
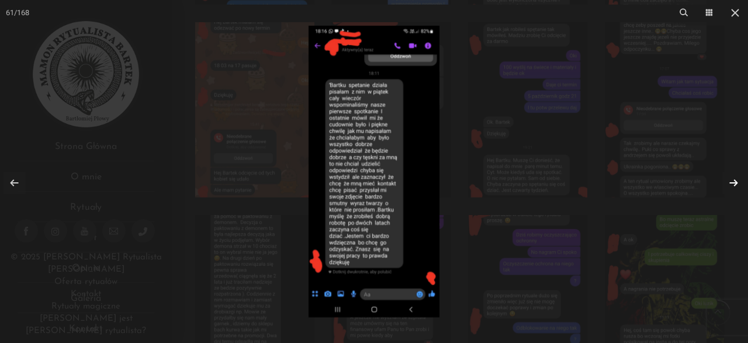
click at [735, 183] on link at bounding box center [733, 183] width 22 height 22
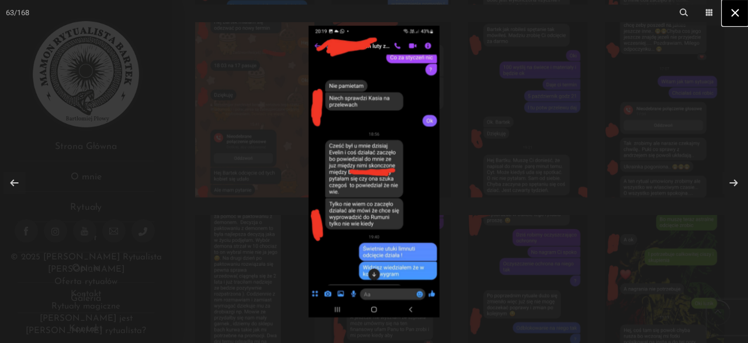
click at [734, 11] on icon at bounding box center [735, 13] width 14 height 14
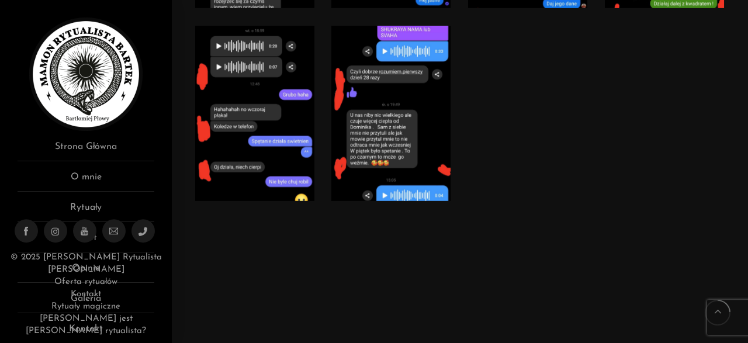
scroll to position [2371, 0]
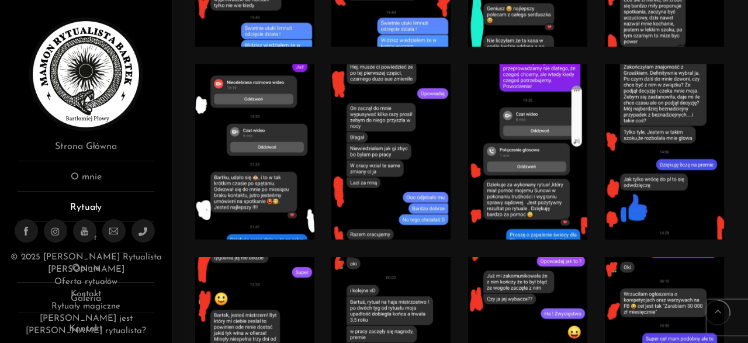
click at [98, 210] on link "Rytuały" at bounding box center [86, 211] width 137 height 22
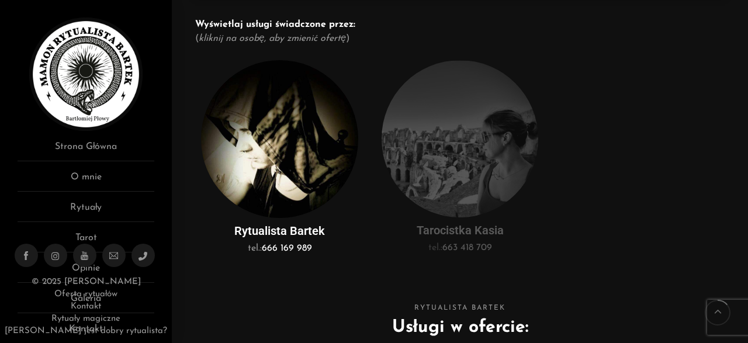
scroll to position [608, 0]
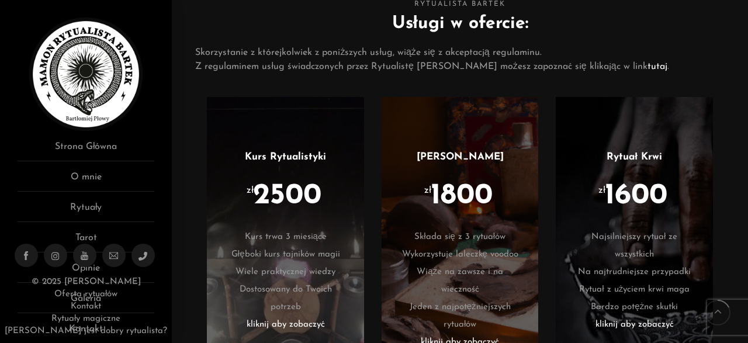
click at [487, 159] on link "[PERSON_NAME]" at bounding box center [460, 157] width 87 height 10
click at [472, 248] on li "Wykorzystuje laleczkę voodoo" at bounding box center [460, 255] width 122 height 18
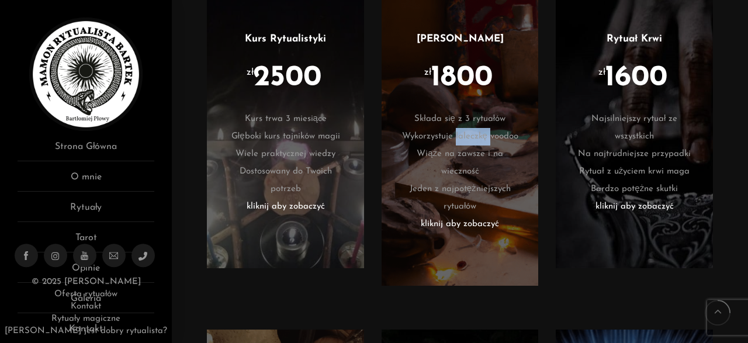
scroll to position [851, 0]
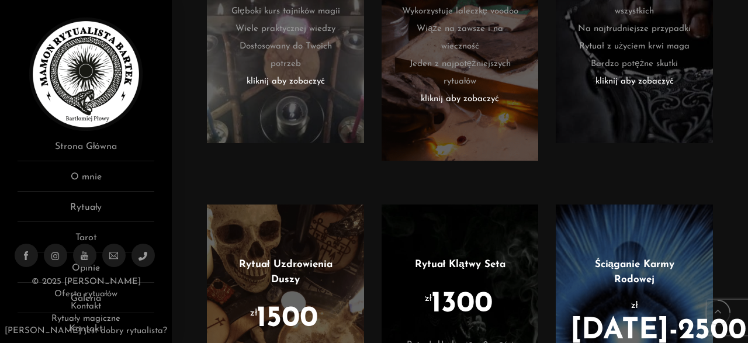
click at [456, 109] on div at bounding box center [460, 7] width 157 height 307
click at [461, 96] on li "kliknij aby zobaczyć" at bounding box center [460, 100] width 122 height 18
